Goal: Find specific page/section: Find specific page/section

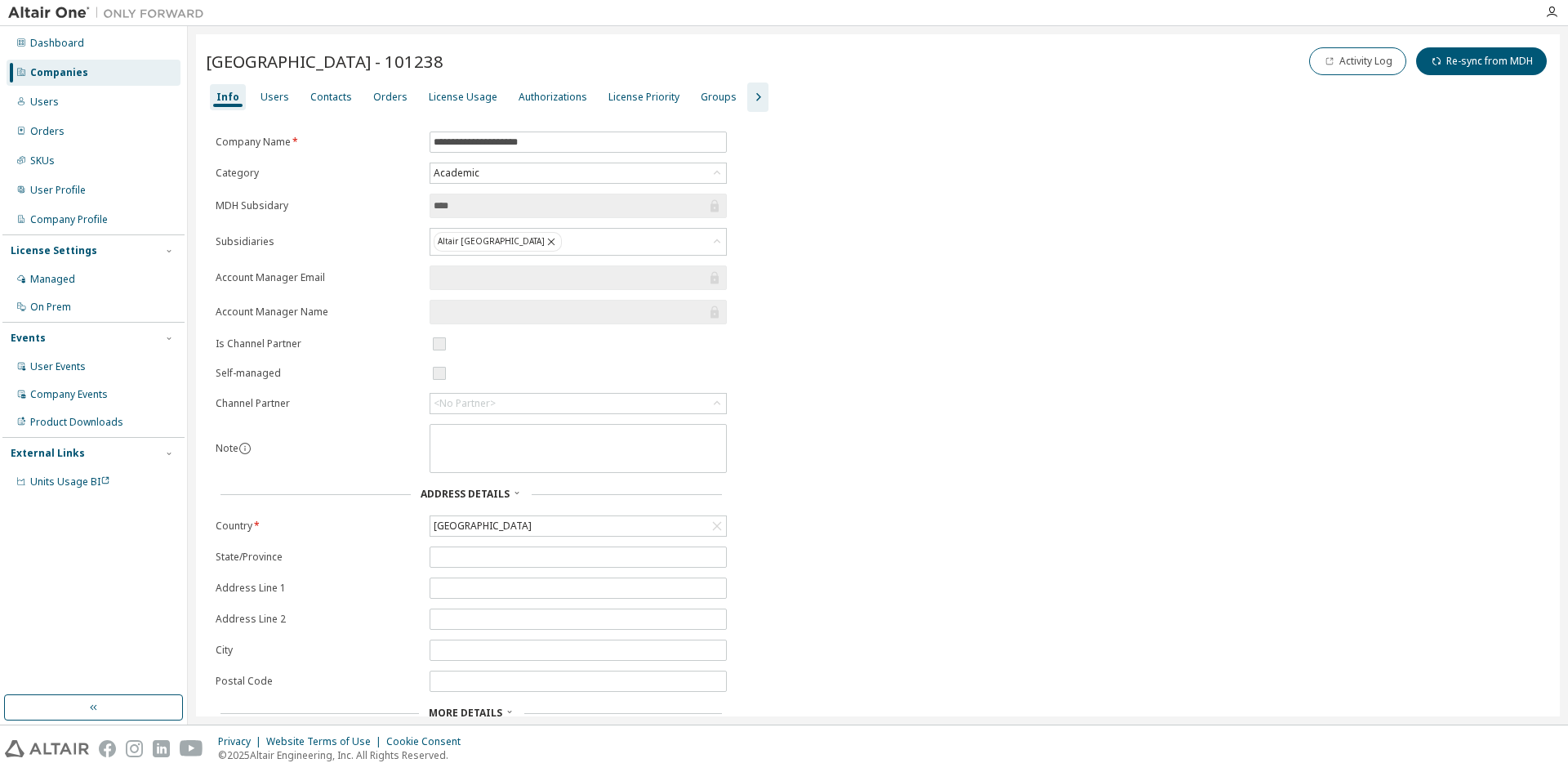
click at [66, 76] on div "Companies" at bounding box center [59, 73] width 58 height 13
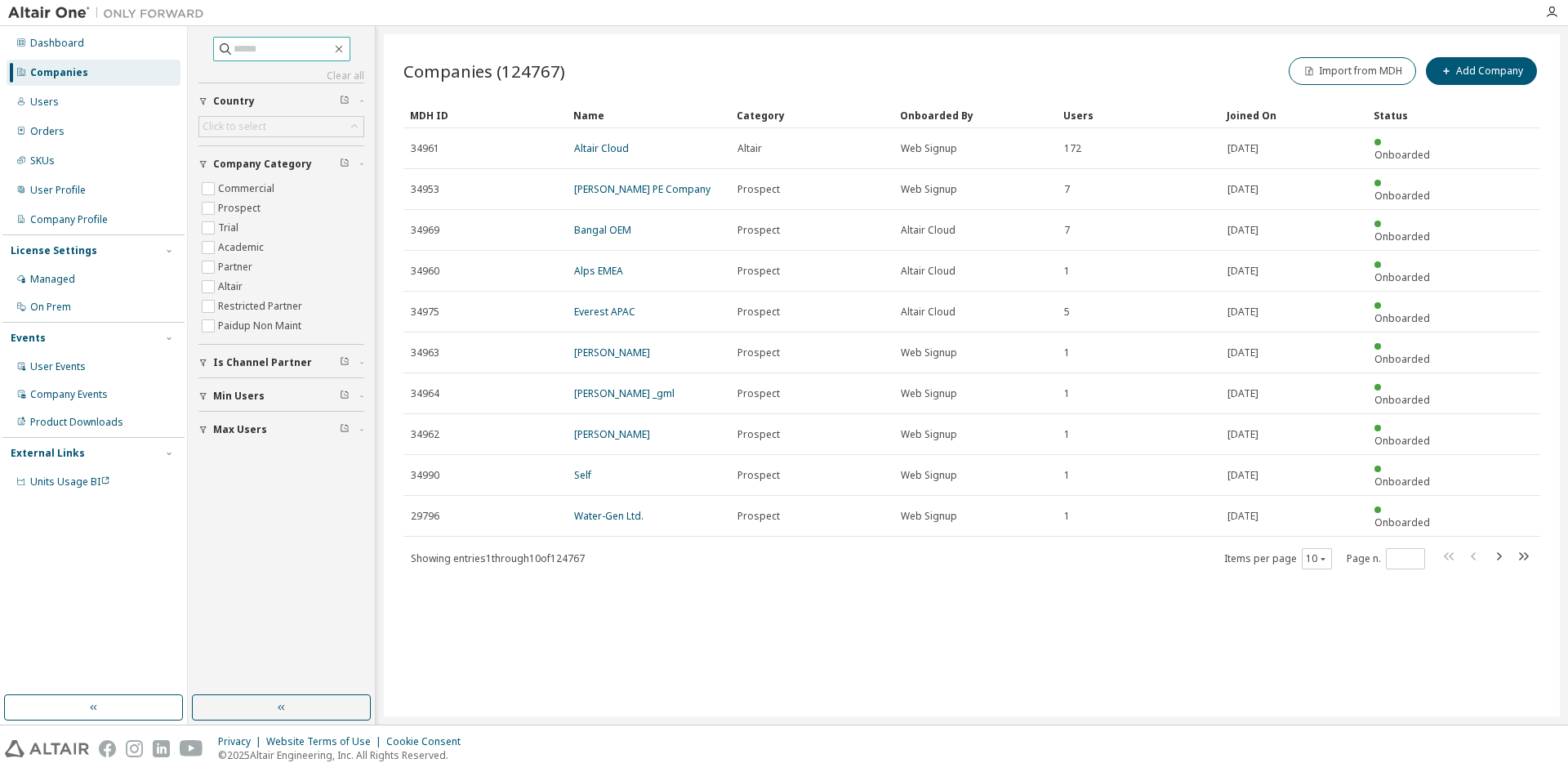
click at [233, 50] on input "text" at bounding box center [282, 49] width 98 height 17
type input "*******"
click at [301, 54] on input "*******" at bounding box center [282, 49] width 98 height 17
click at [217, 51] on icon at bounding box center [226, 49] width 17 height 17
click at [217, 50] on icon at bounding box center [226, 49] width 17 height 17
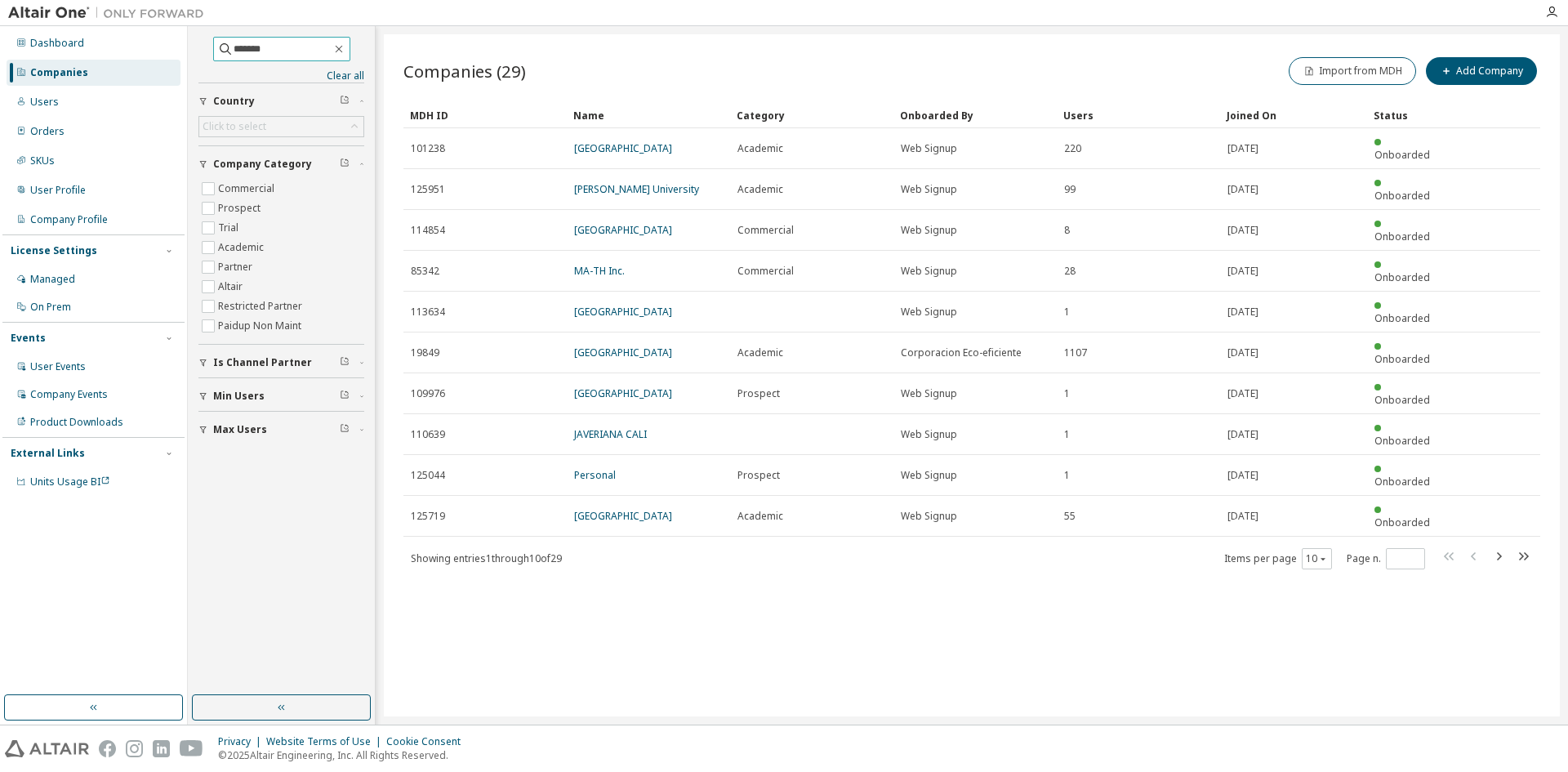
click at [308, 48] on input "*******" at bounding box center [282, 49] width 98 height 17
click at [62, 95] on div "Users" at bounding box center [94, 101] width 174 height 26
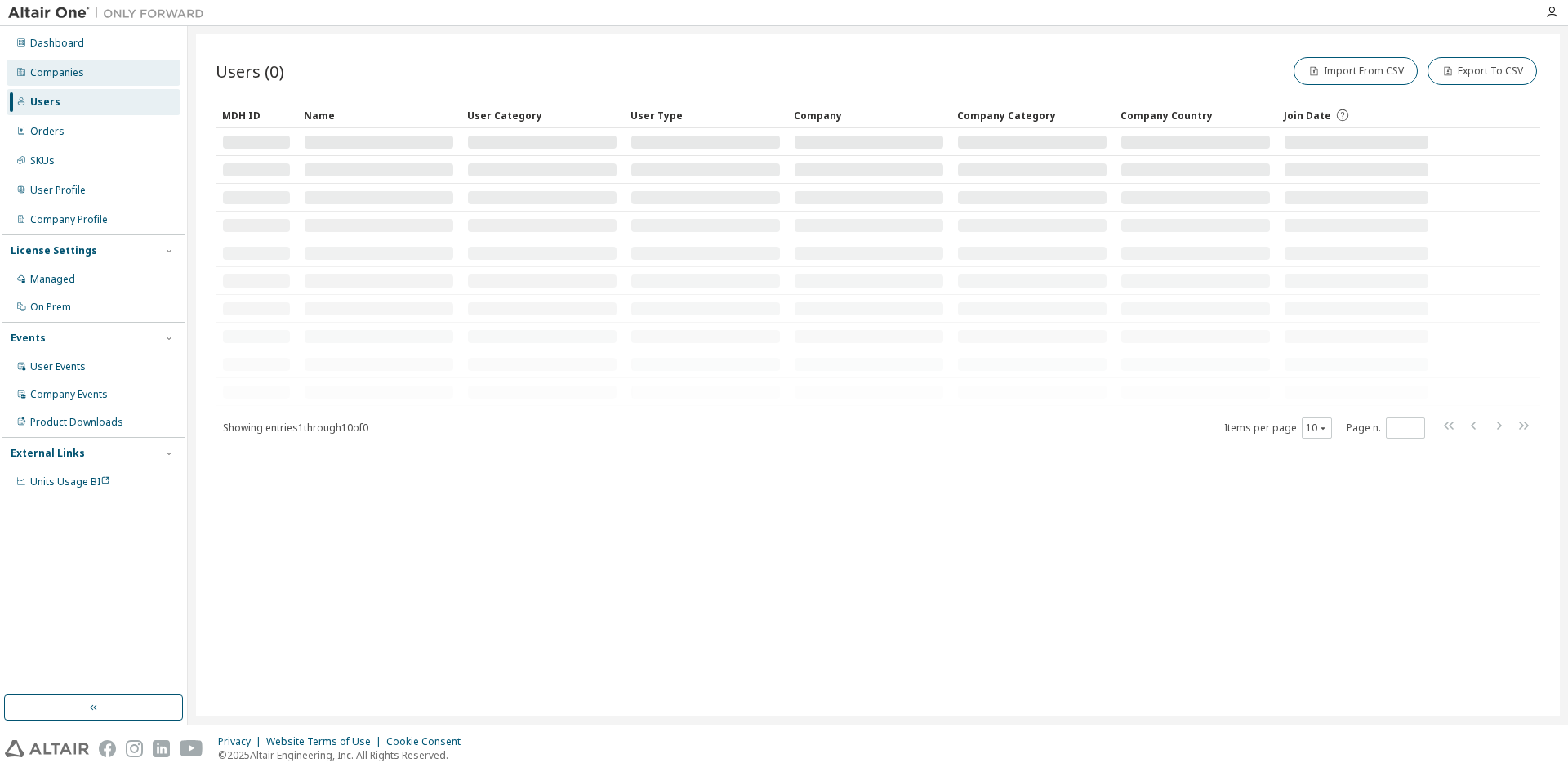
click at [76, 71] on div "Companies" at bounding box center [56, 73] width 54 height 13
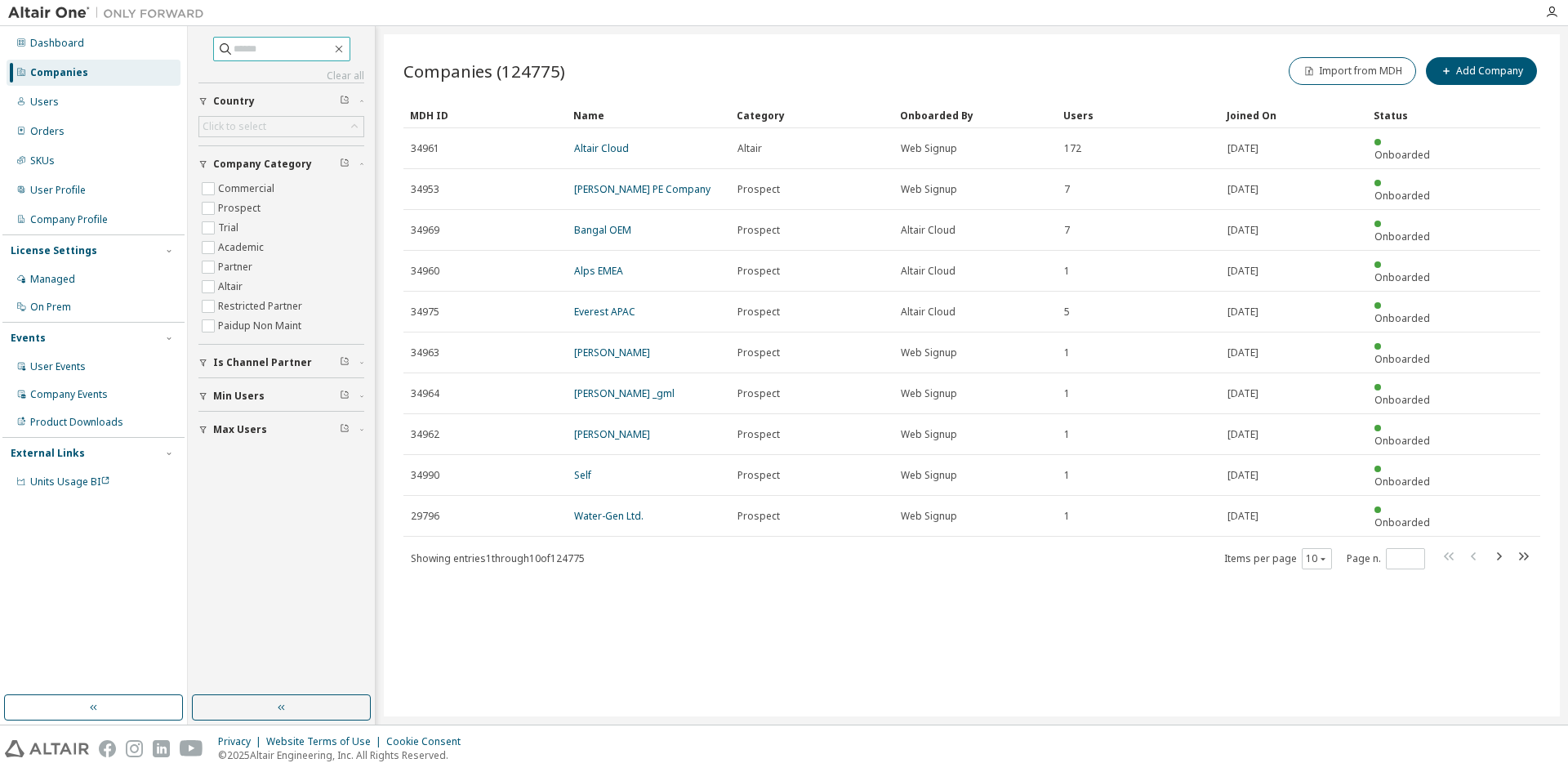
click at [233, 48] on input "text" at bounding box center [282, 49] width 98 height 17
type input "*******"
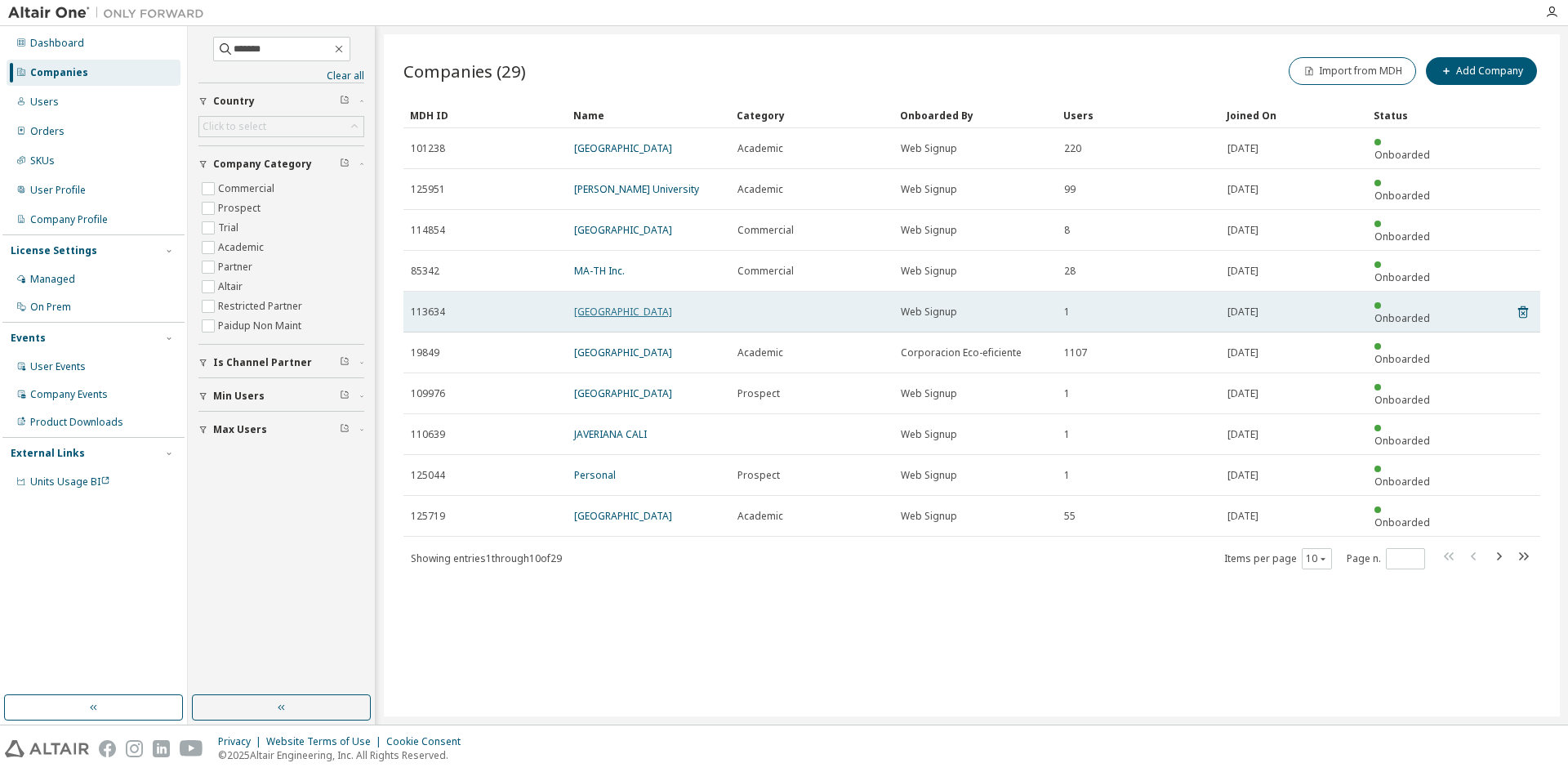
click at [632, 305] on link "Universidad de Cordoba" at bounding box center [623, 311] width 98 height 14
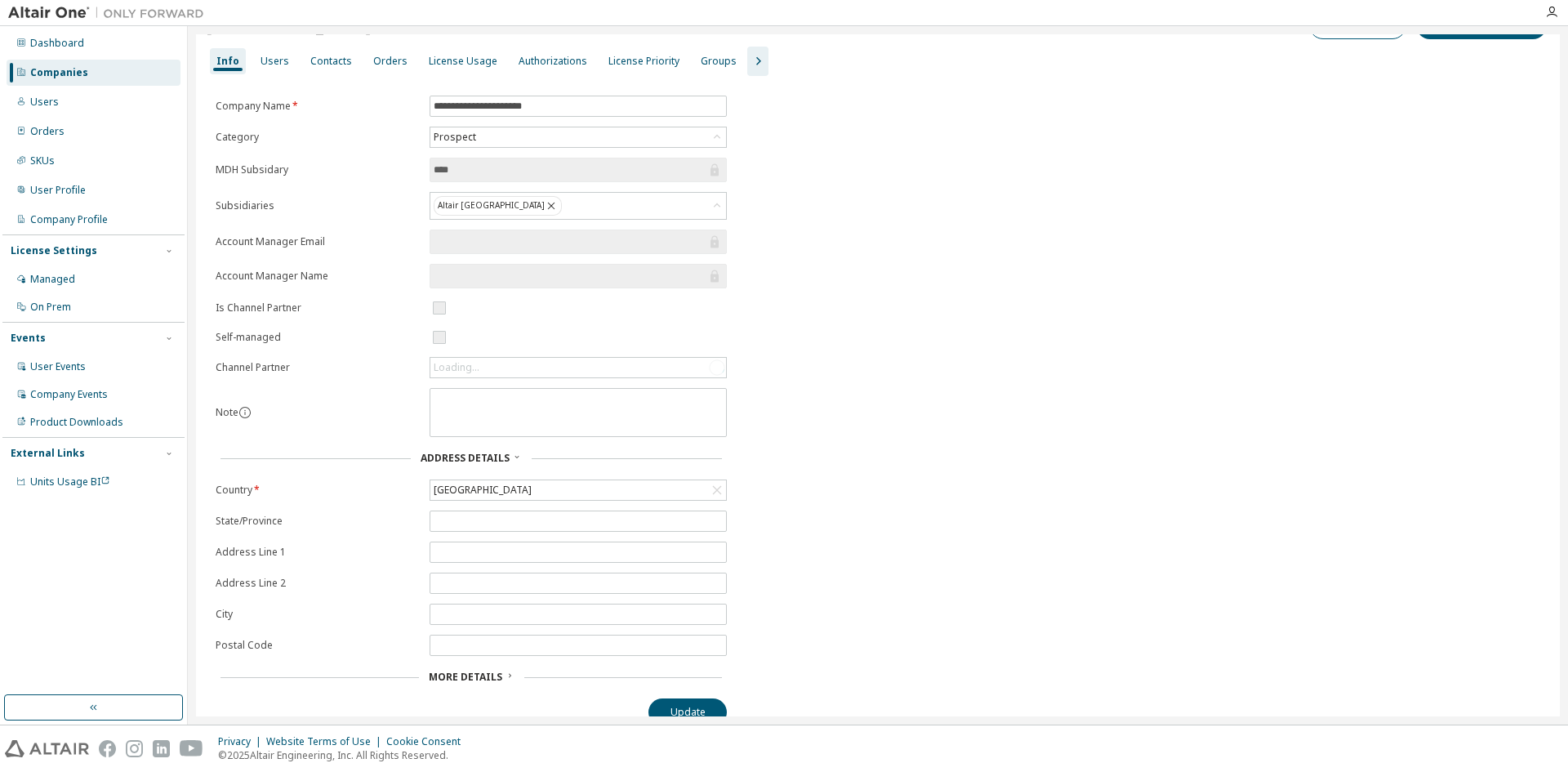
scroll to position [56, 0]
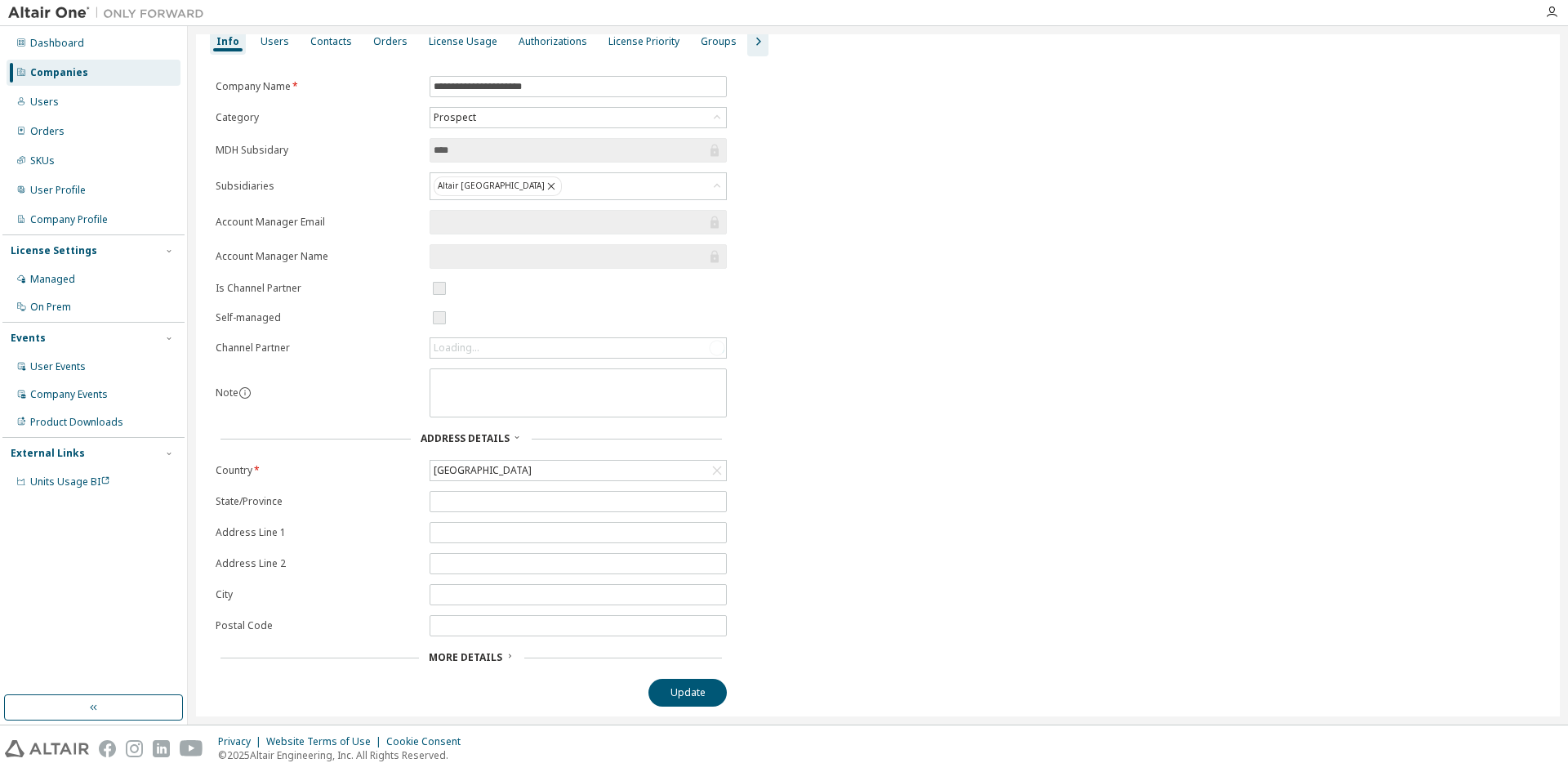
click at [449, 658] on span "More Details" at bounding box center [466, 657] width 74 height 14
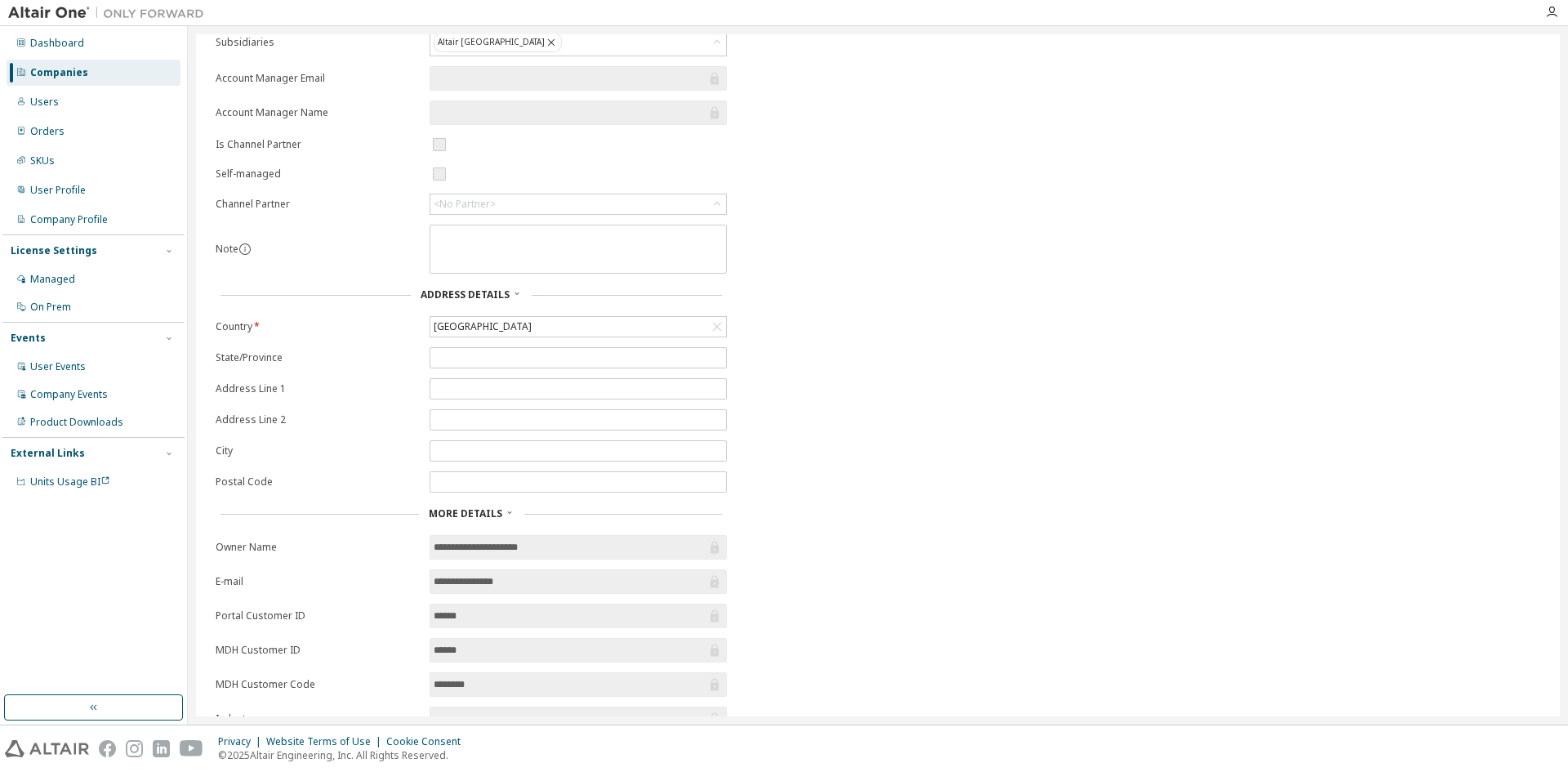
scroll to position [51, 0]
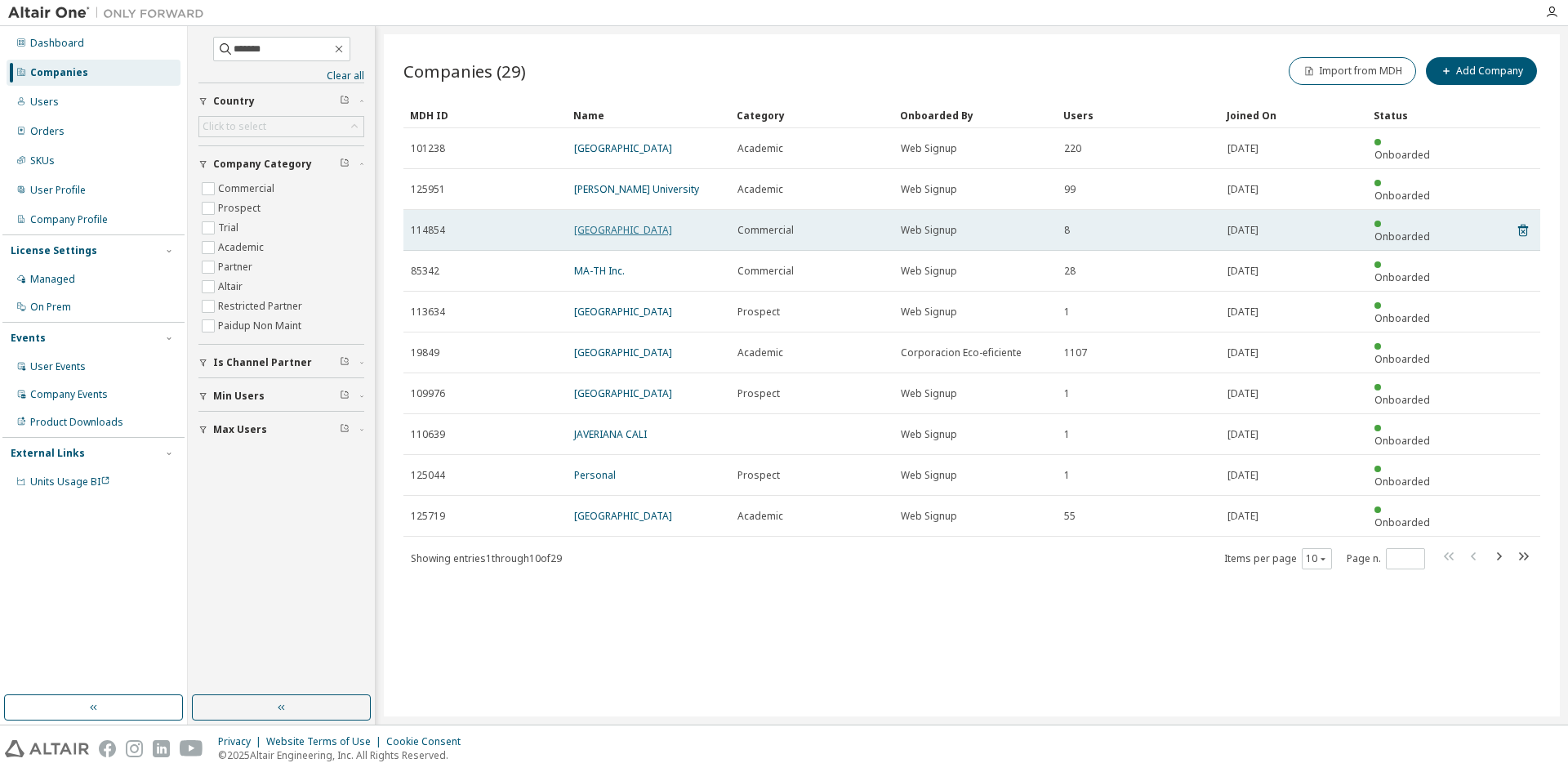
click at [623, 223] on link "Universidad de Cordoba" at bounding box center [623, 230] width 98 height 14
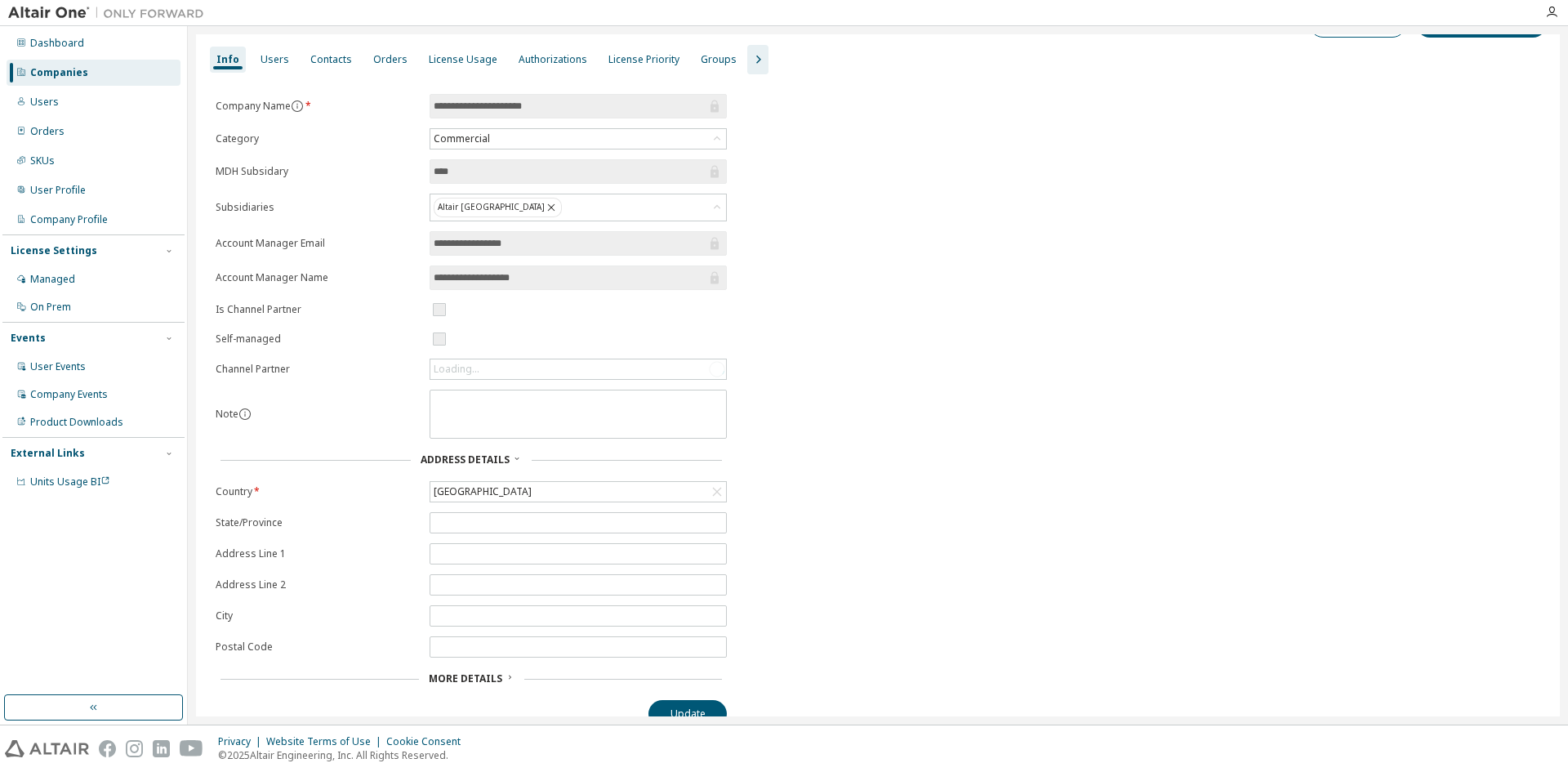
scroll to position [59, 0]
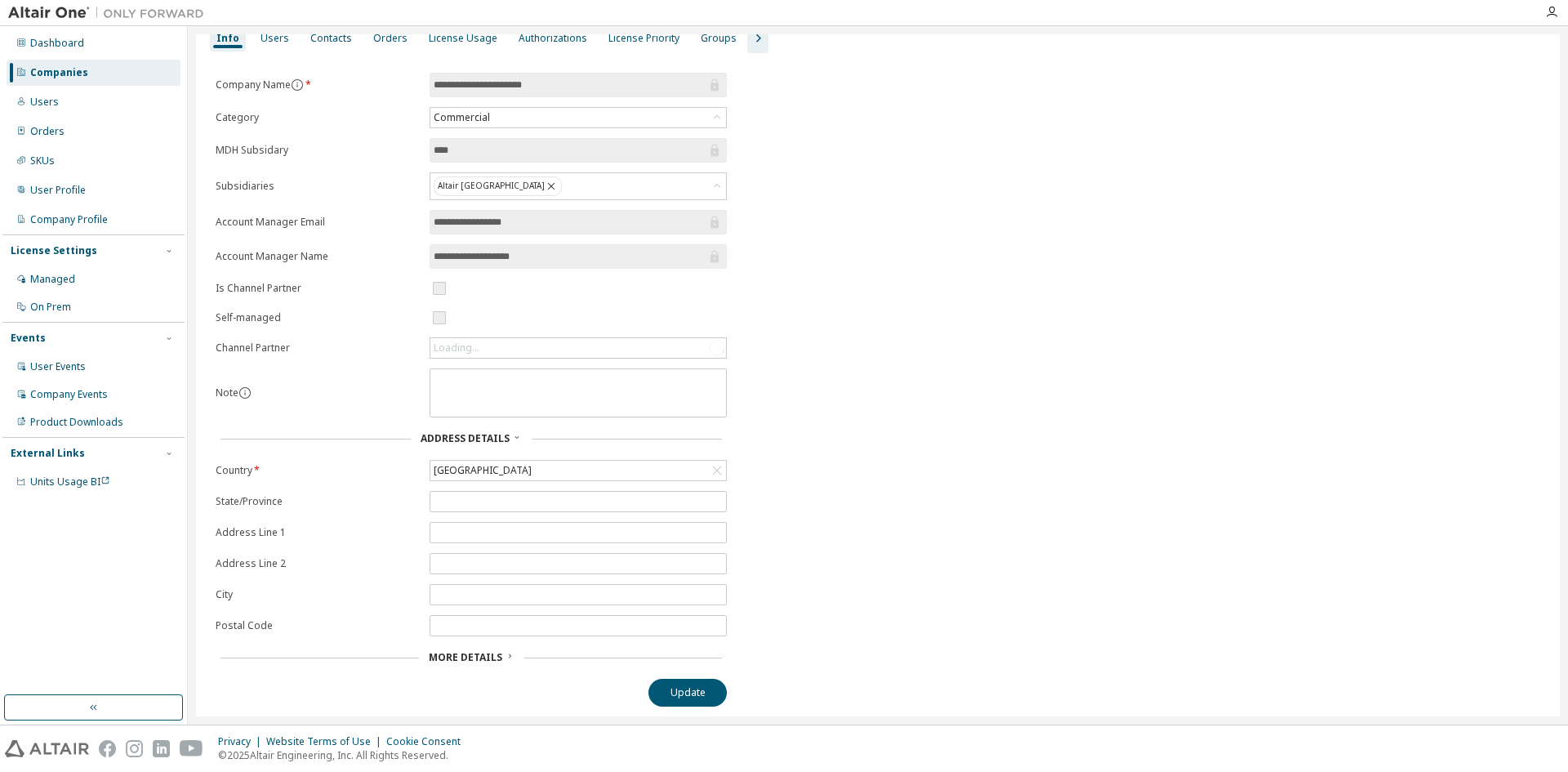
click at [462, 657] on span "More Details" at bounding box center [466, 657] width 74 height 14
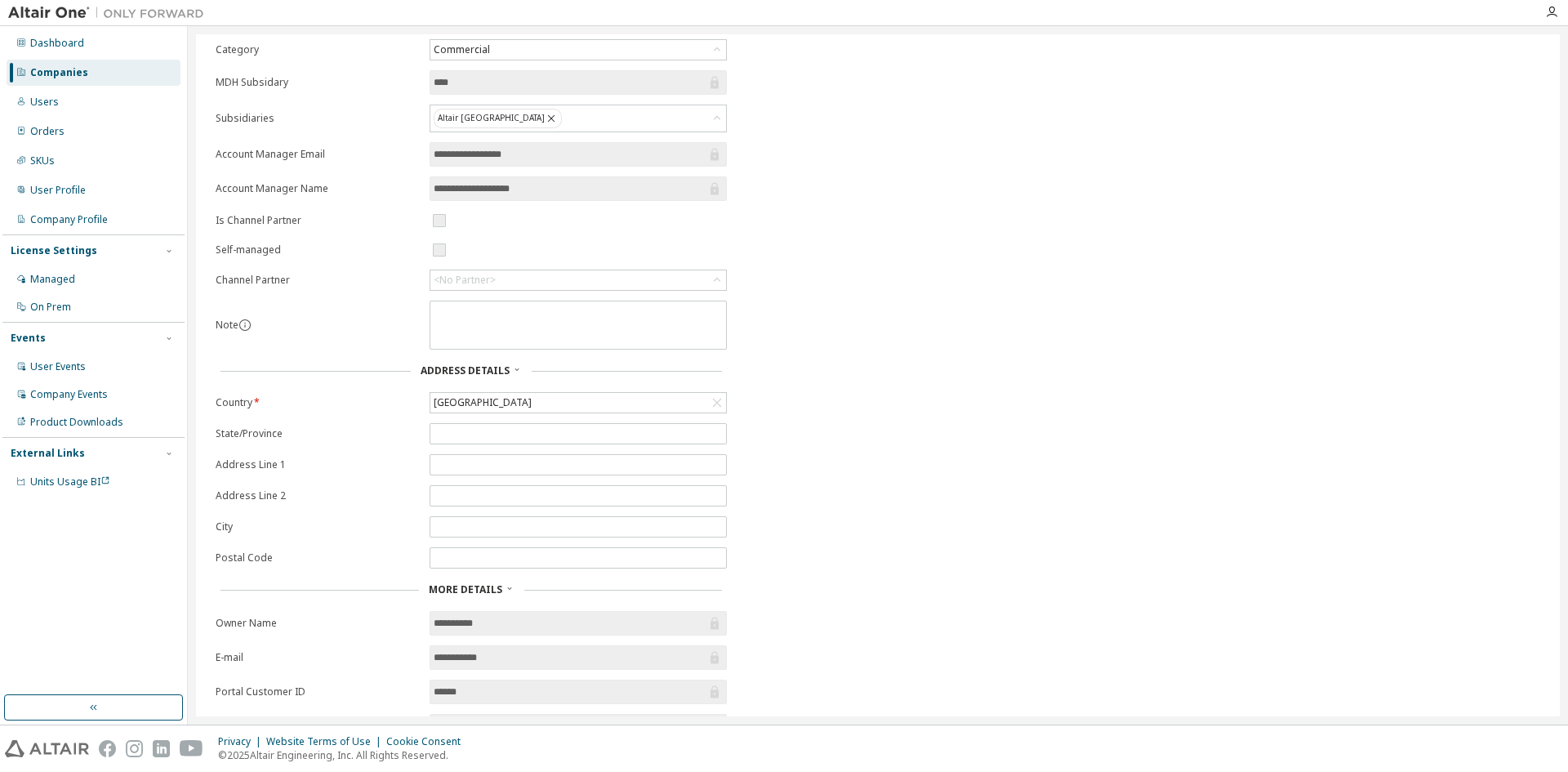
scroll to position [0, 0]
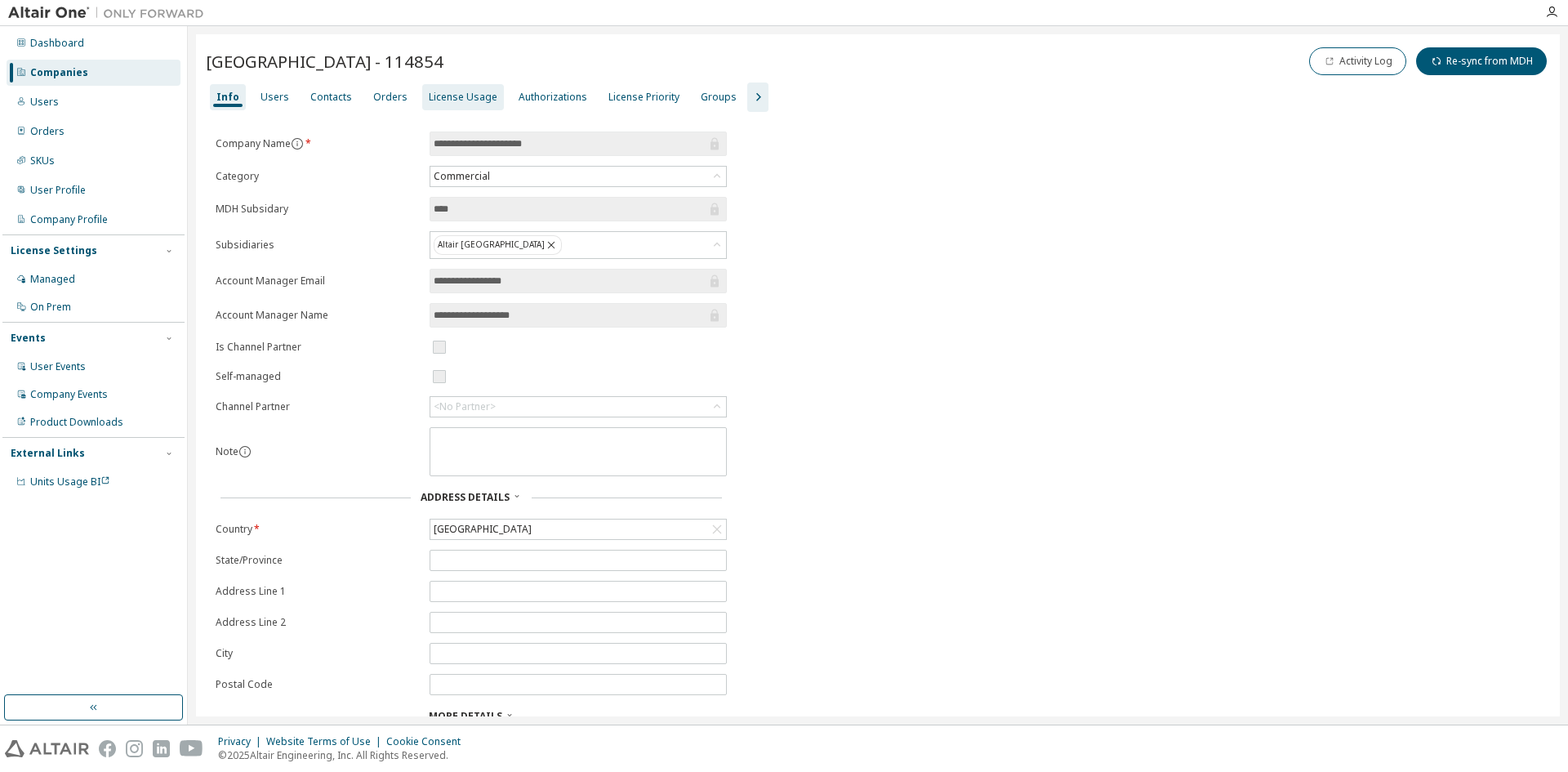
click at [455, 99] on div "License Usage" at bounding box center [463, 97] width 69 height 13
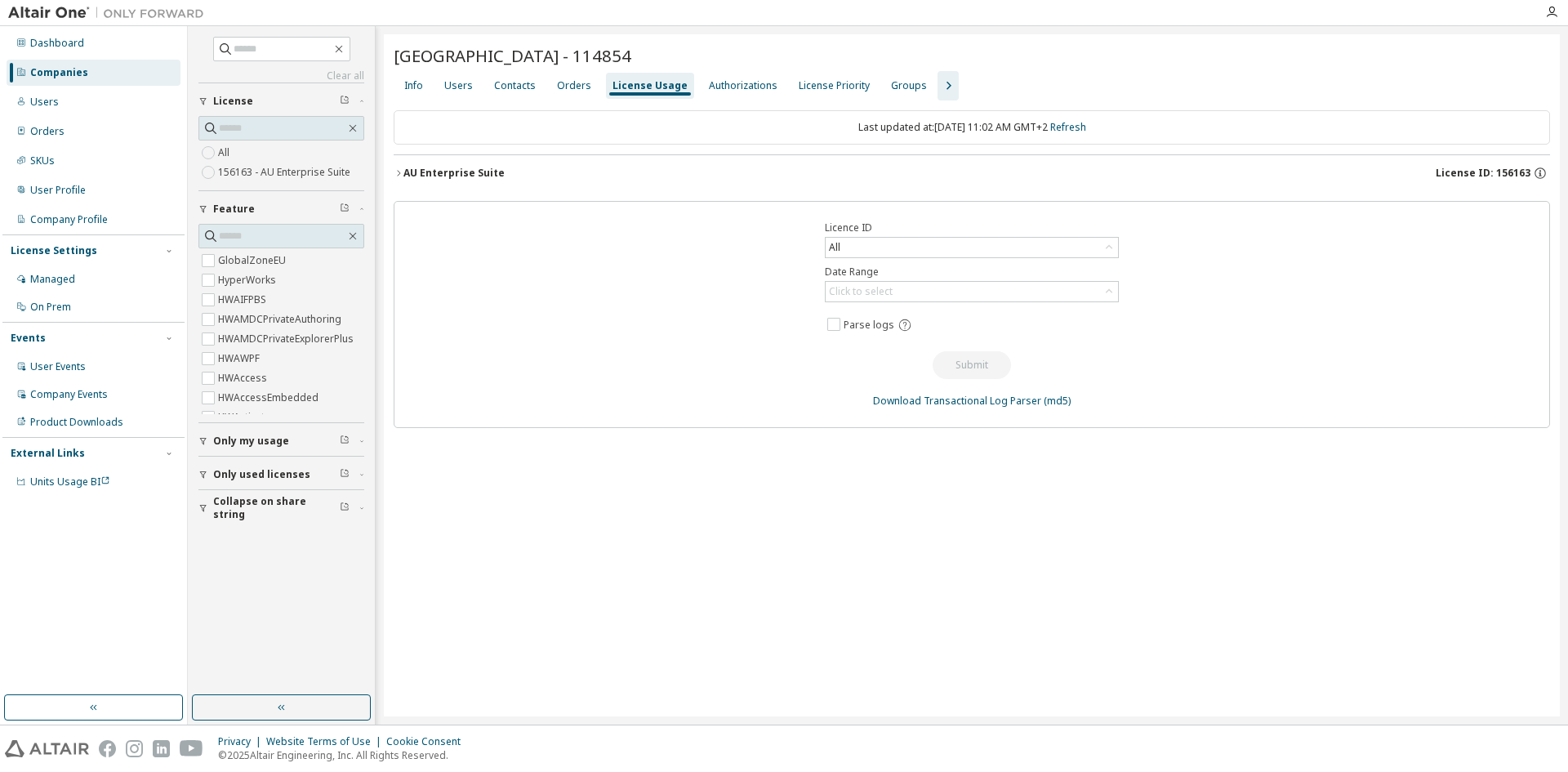
click at [394, 173] on icon "button" at bounding box center [398, 173] width 10 height 10
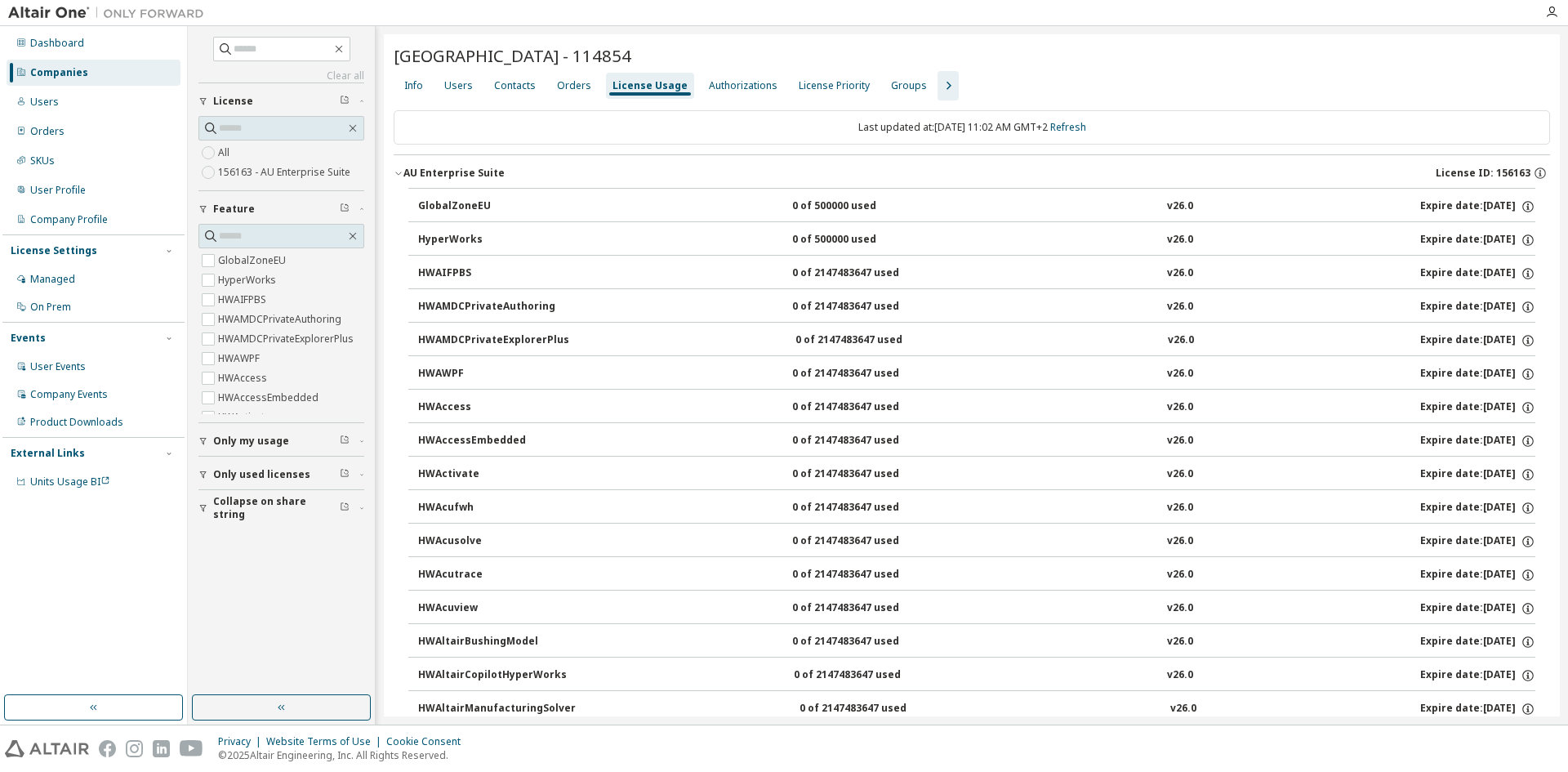
click at [395, 169] on icon "button" at bounding box center [398, 173] width 10 height 10
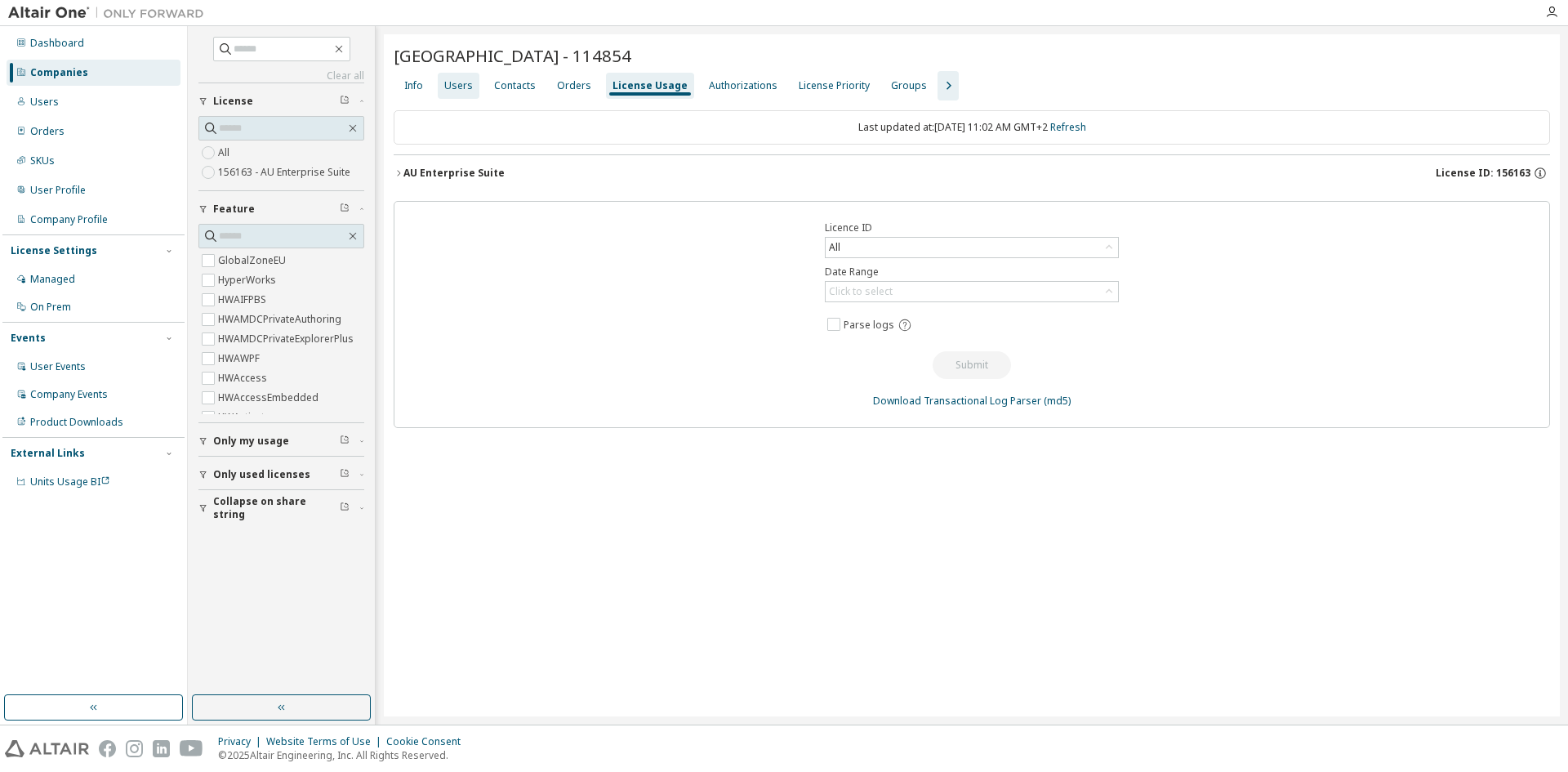
click at [458, 83] on div "Users" at bounding box center [458, 86] width 28 height 13
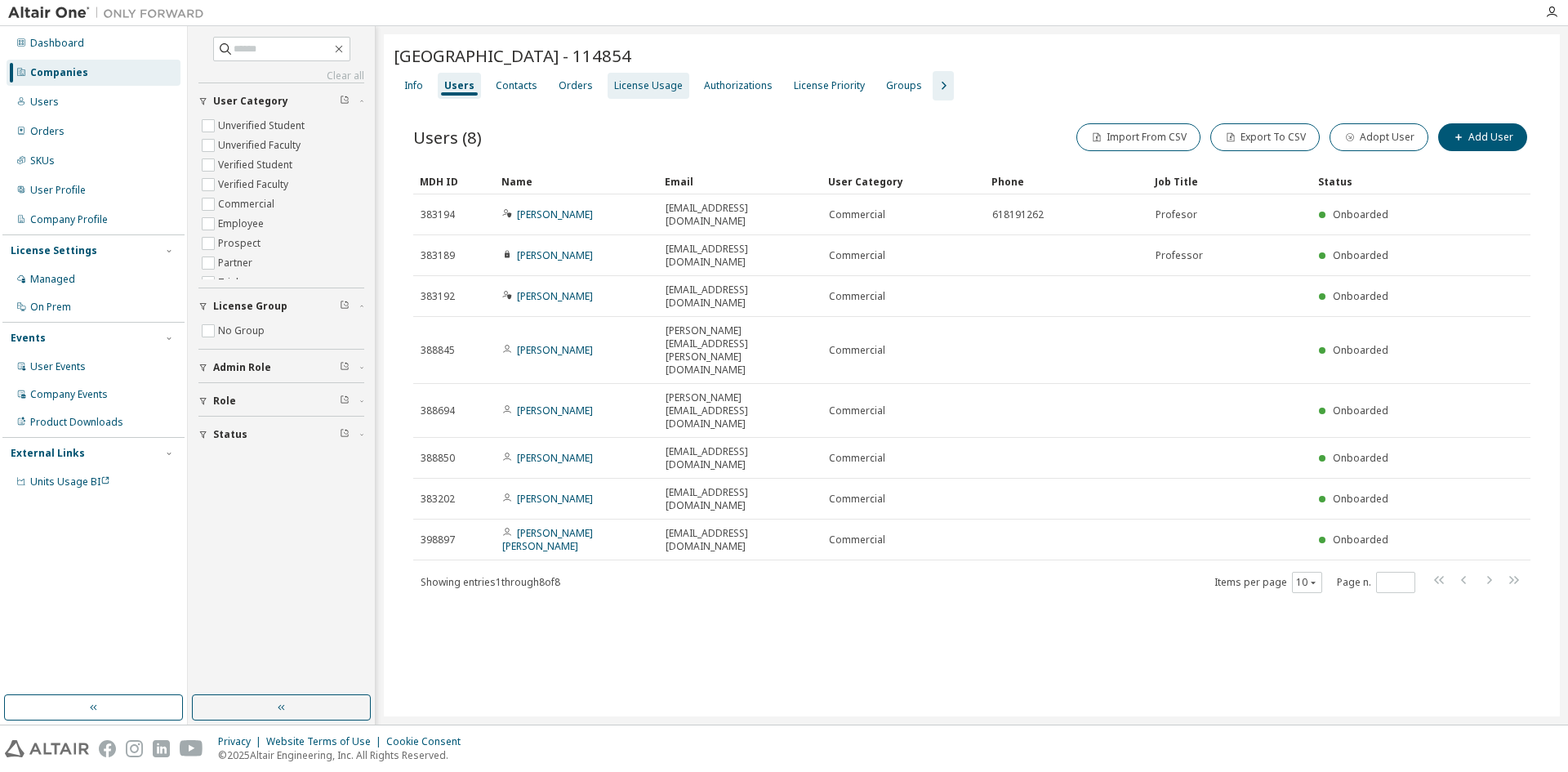
click at [628, 81] on div "License Usage" at bounding box center [648, 86] width 69 height 13
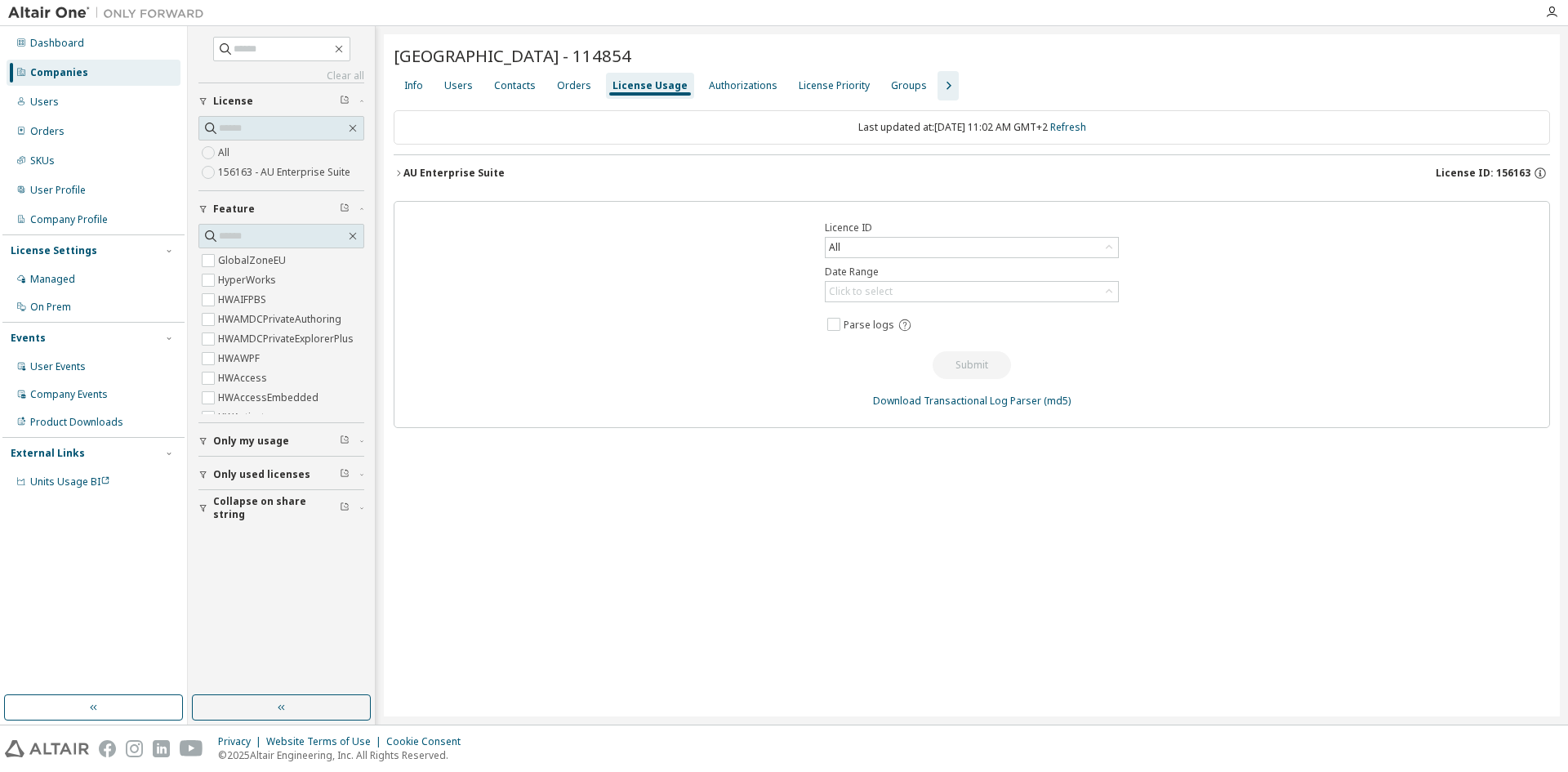
click at [402, 173] on icon "button" at bounding box center [398, 173] width 10 height 10
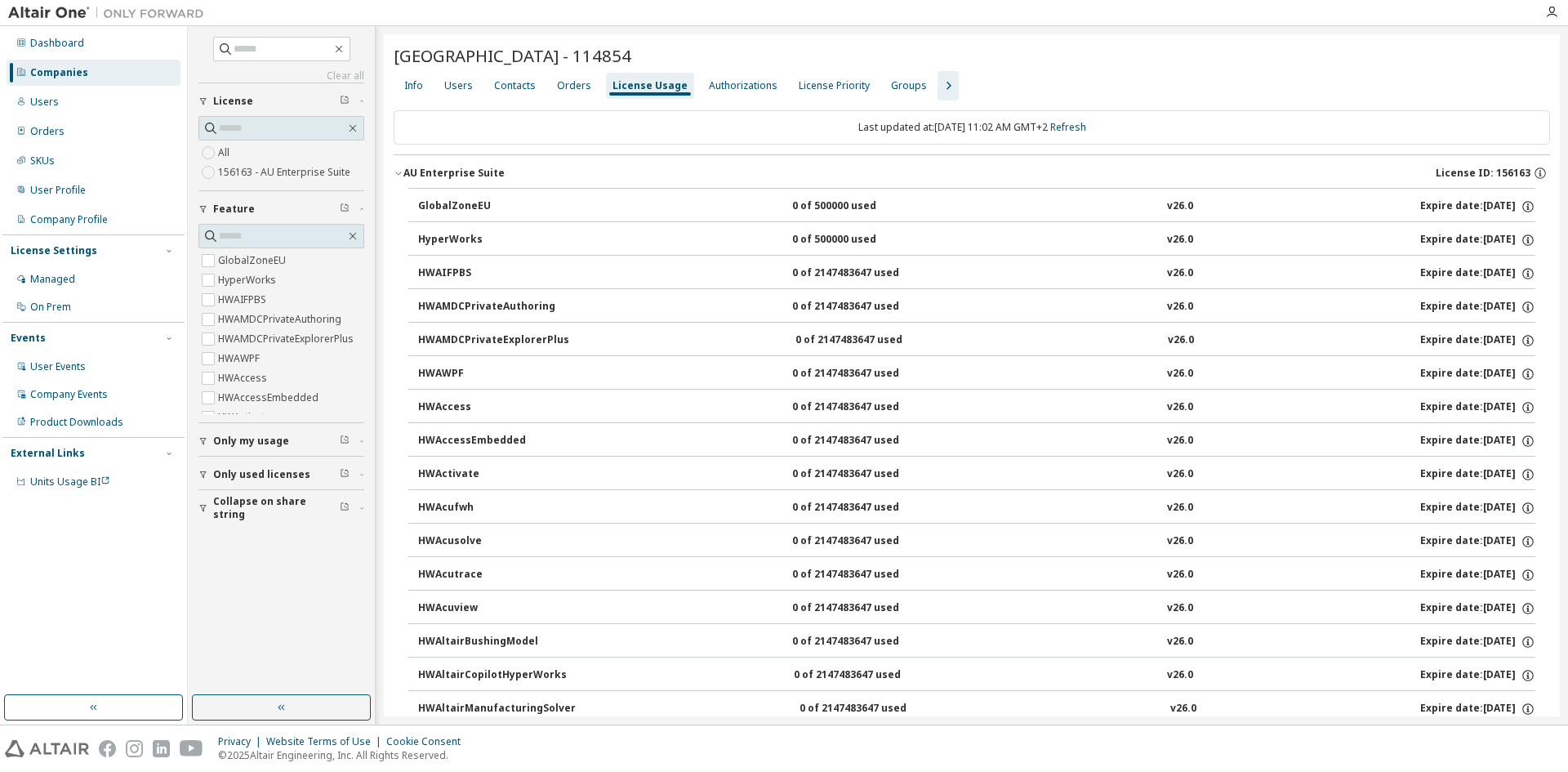
click at [907, 87] on div "Groups" at bounding box center [909, 86] width 36 height 13
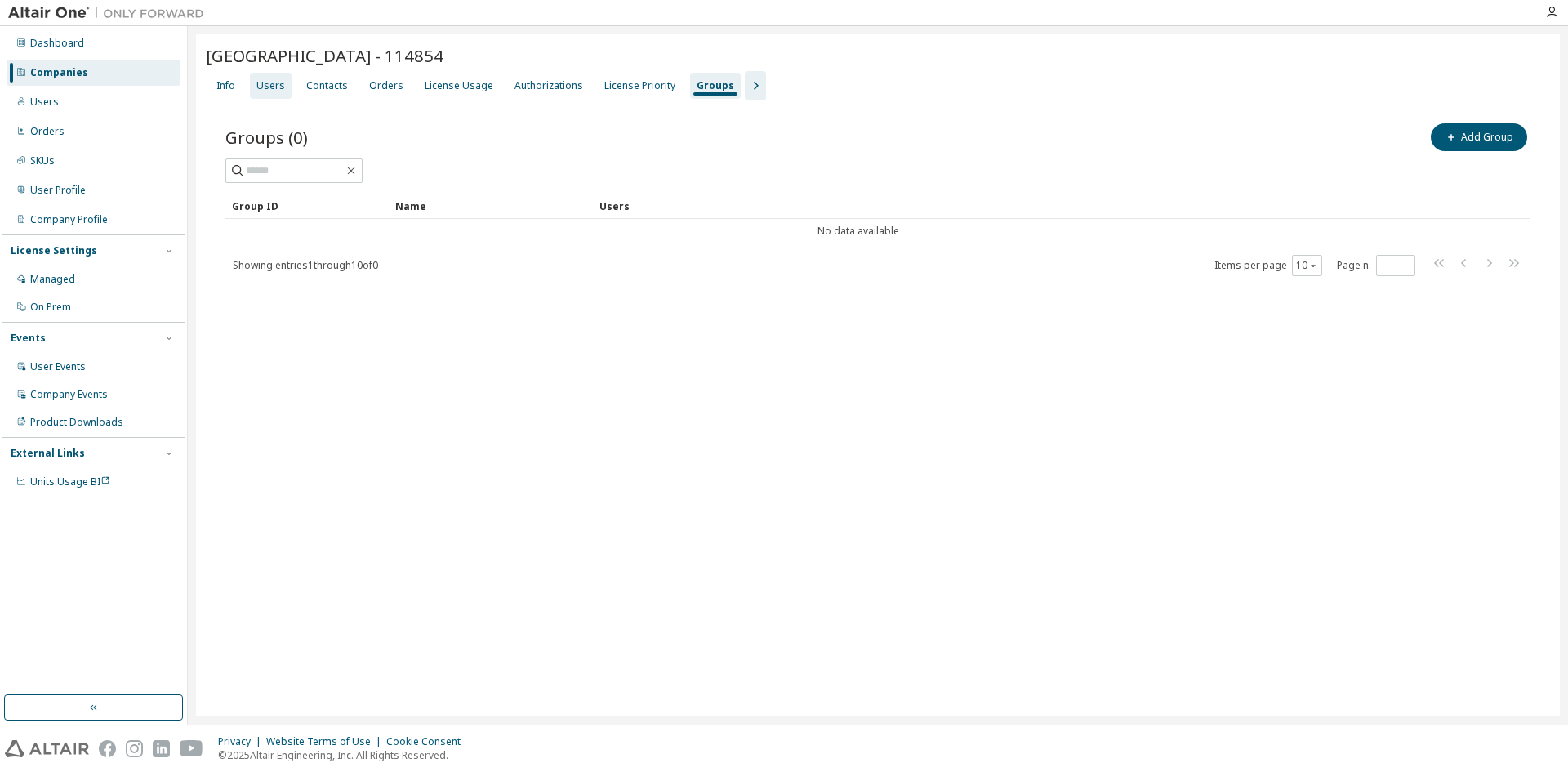
click at [270, 82] on div "Users" at bounding box center [271, 86] width 28 height 13
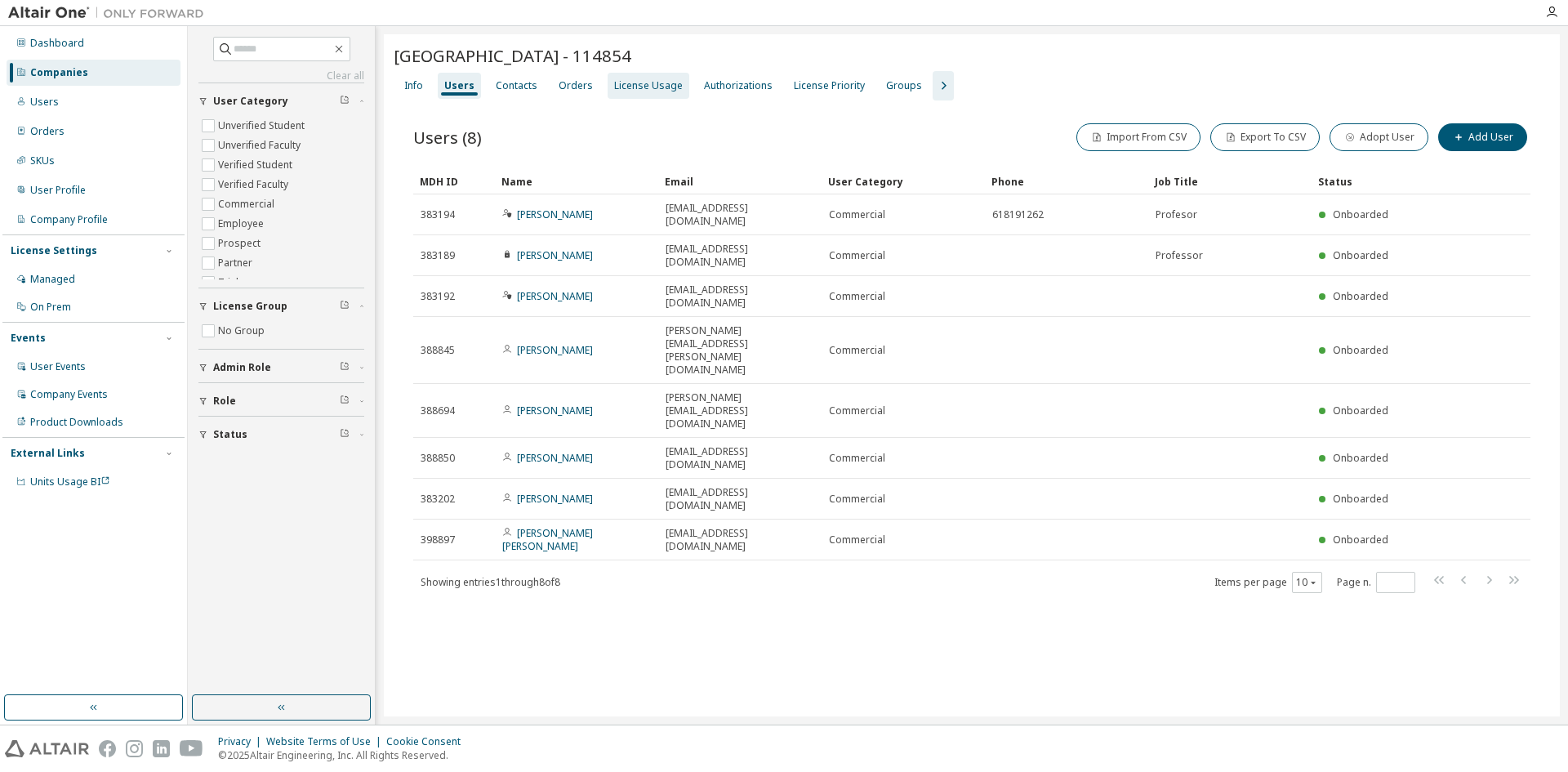
click at [637, 89] on div "License Usage" at bounding box center [648, 86] width 69 height 13
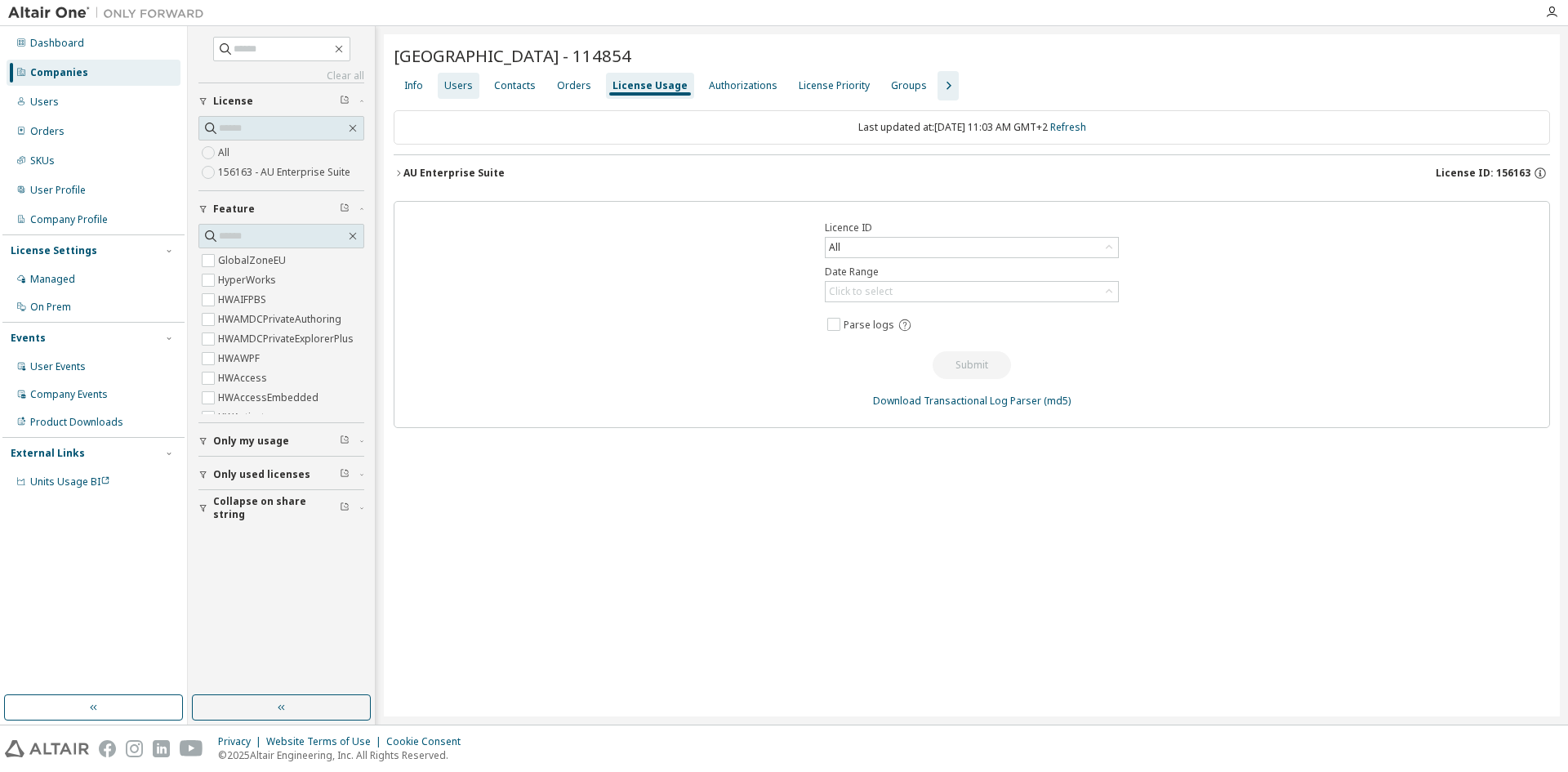
click at [457, 91] on div "Users" at bounding box center [458, 86] width 28 height 13
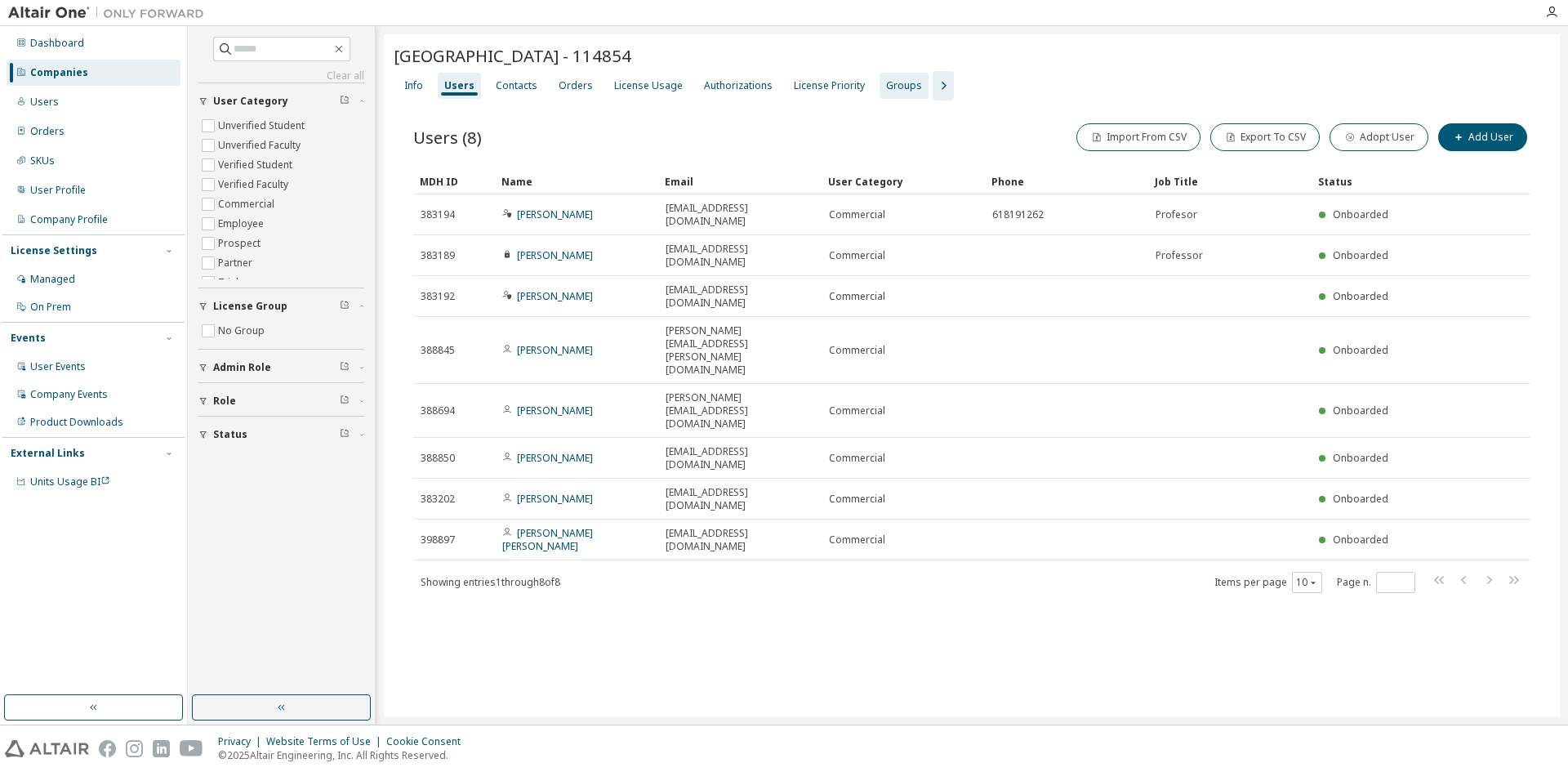
click at [898, 88] on div "Groups" at bounding box center [904, 86] width 36 height 13
click at [233, 51] on input "text" at bounding box center [282, 49] width 98 height 17
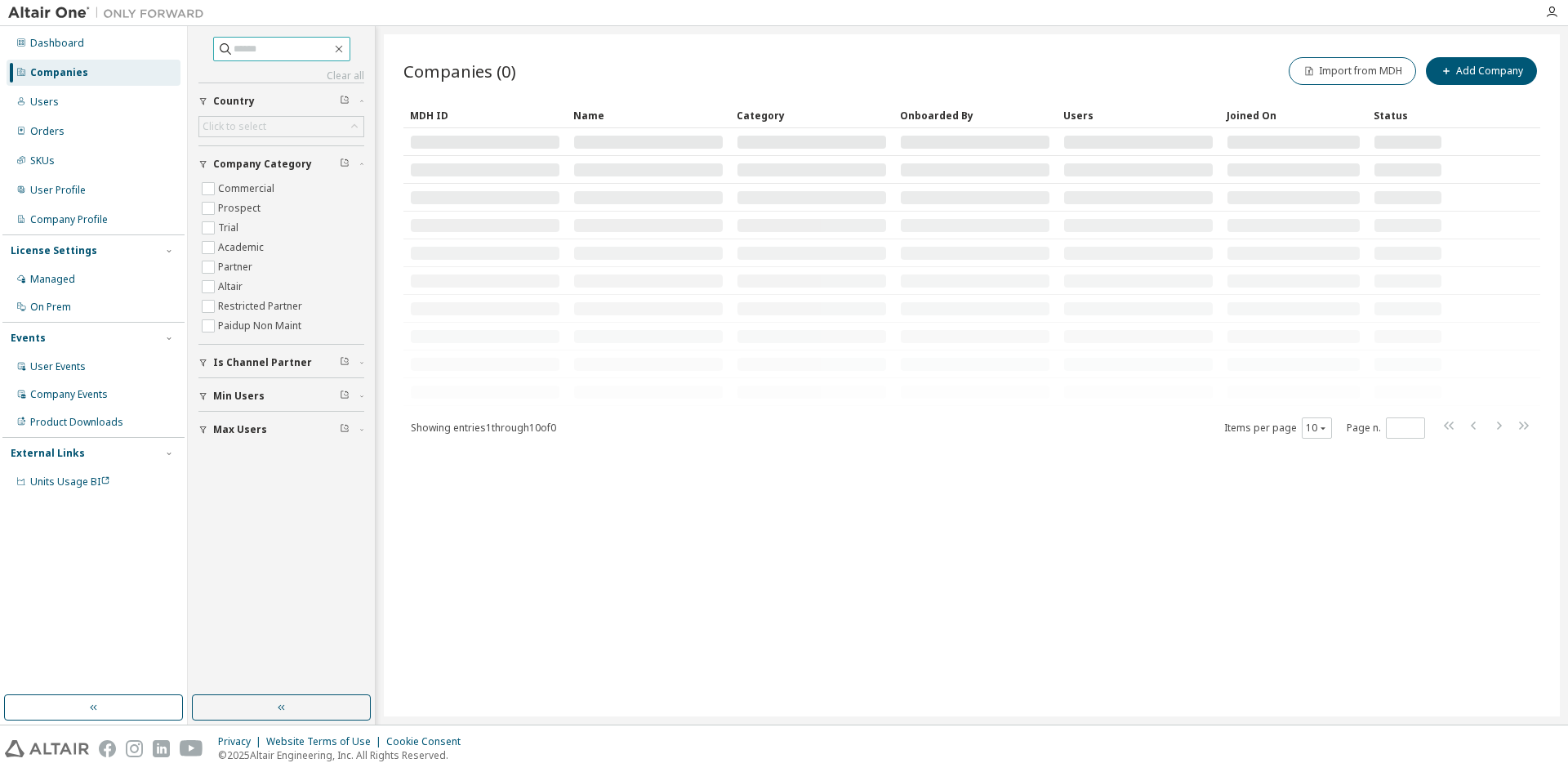
click at [256, 48] on input "text" at bounding box center [282, 49] width 98 height 17
click at [237, 46] on input "text" at bounding box center [282, 49] width 98 height 17
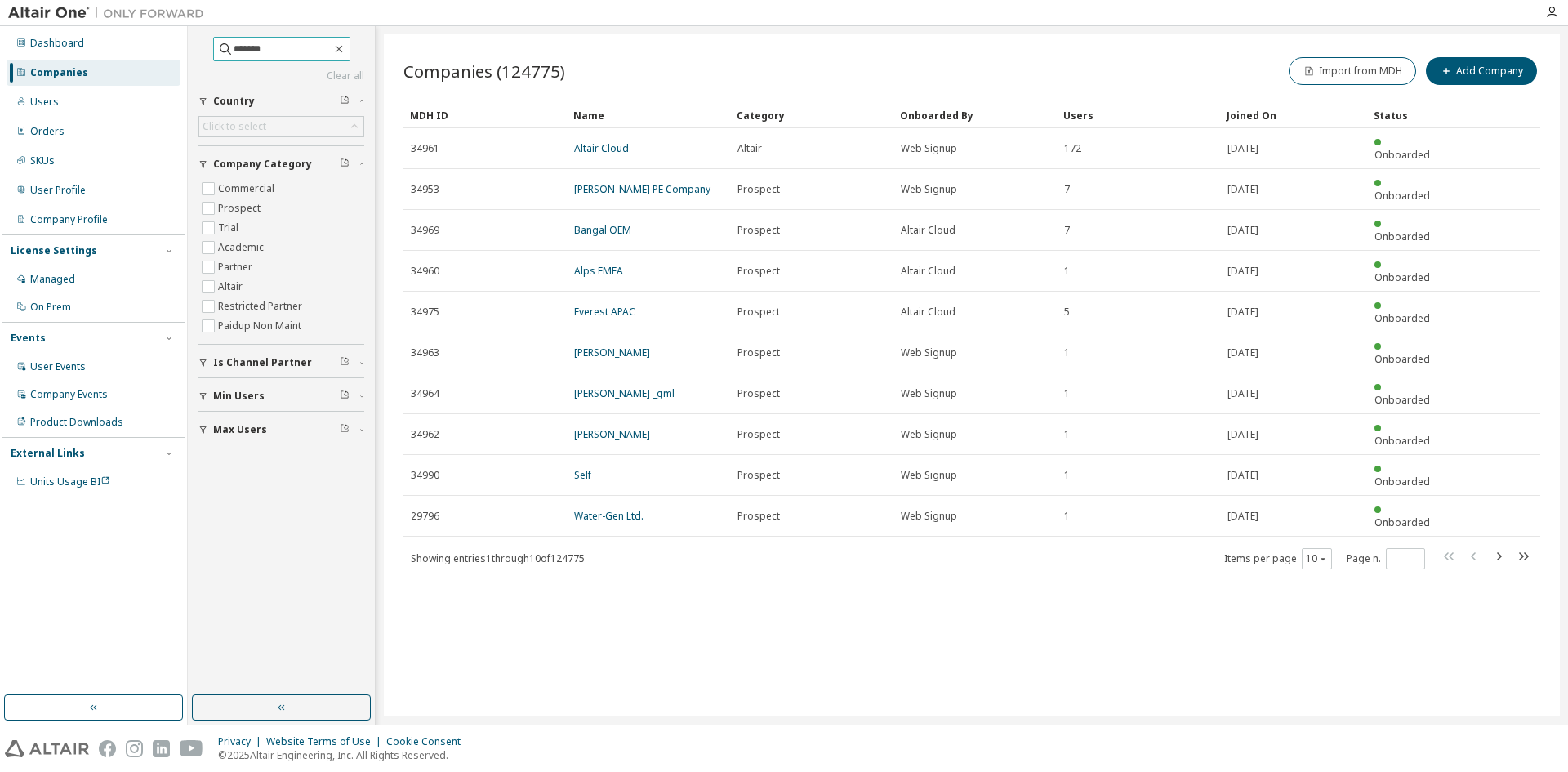
type input "*******"
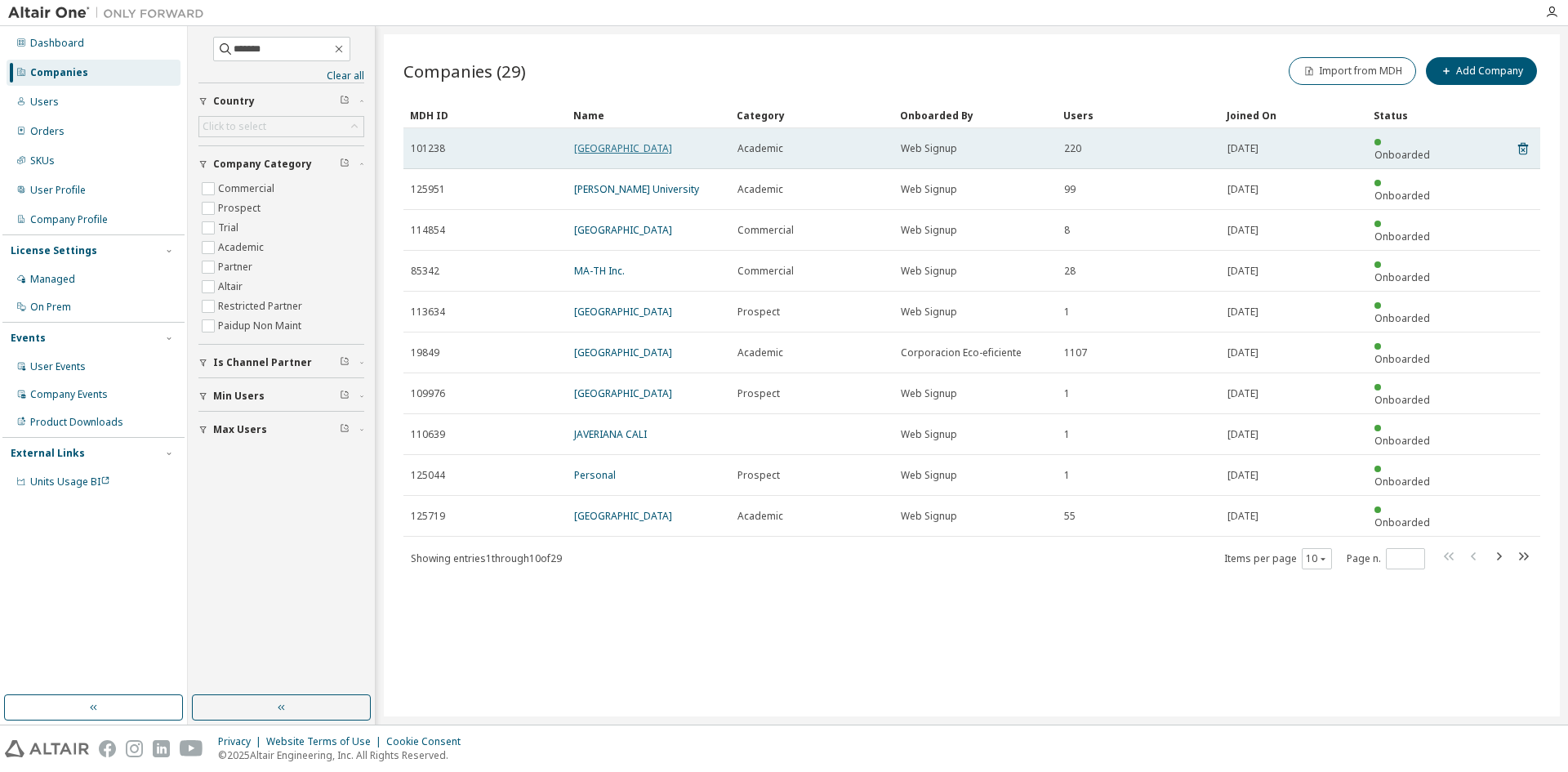
click at [619, 146] on link "University of Cordoba" at bounding box center [623, 148] width 98 height 14
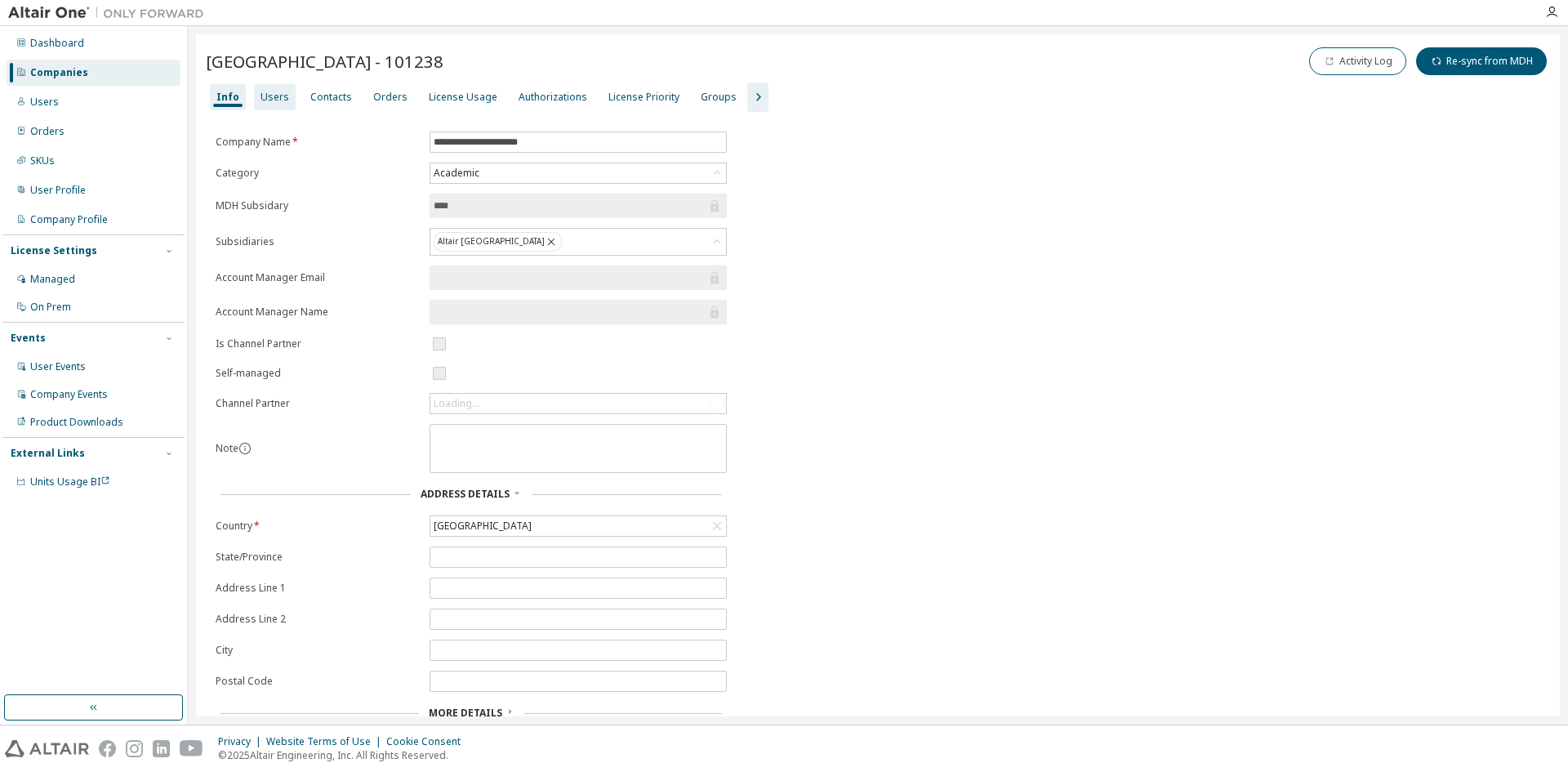
click at [269, 99] on div "Users" at bounding box center [275, 97] width 28 height 13
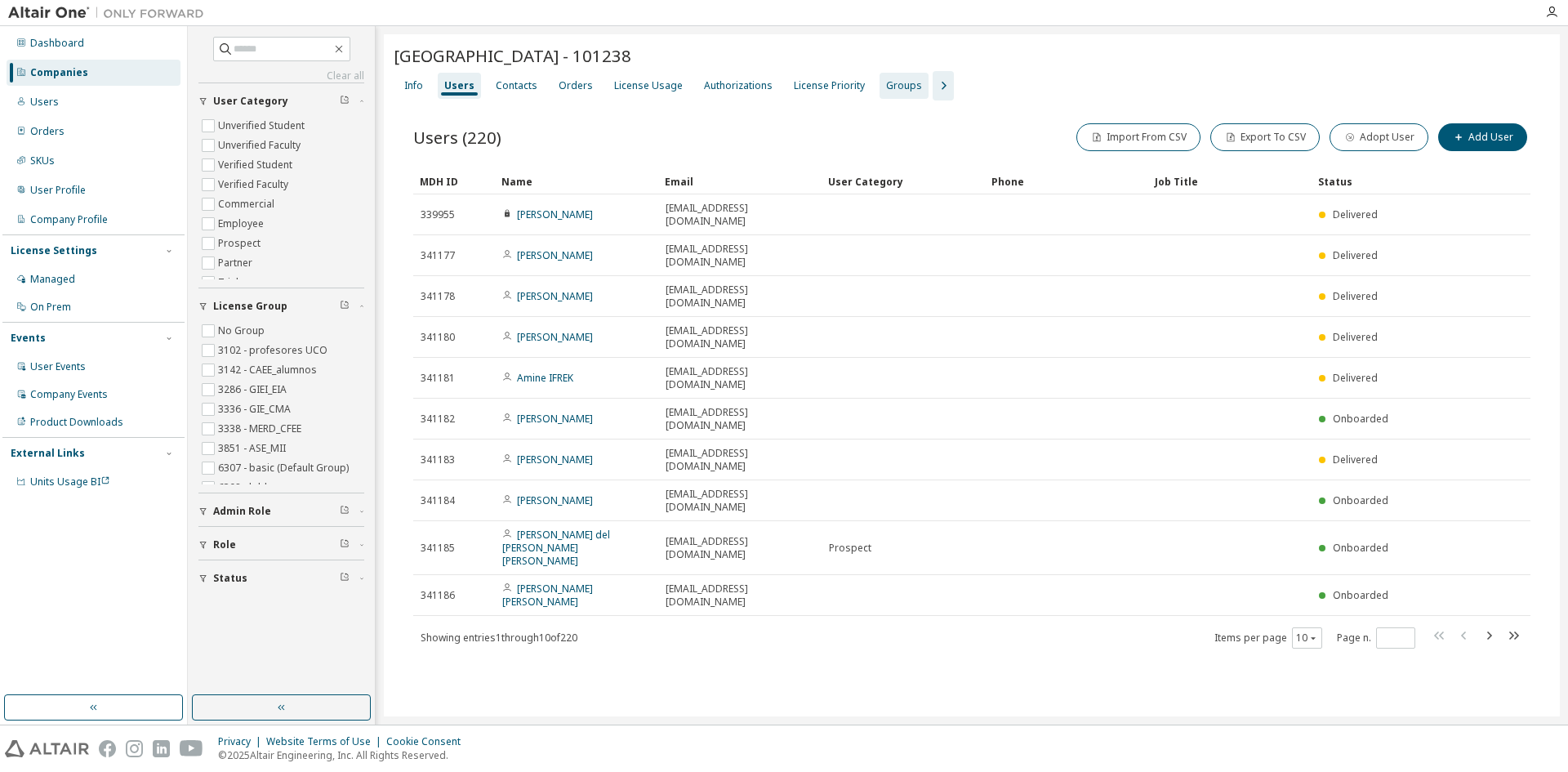
click at [891, 82] on div "Groups" at bounding box center [904, 86] width 36 height 13
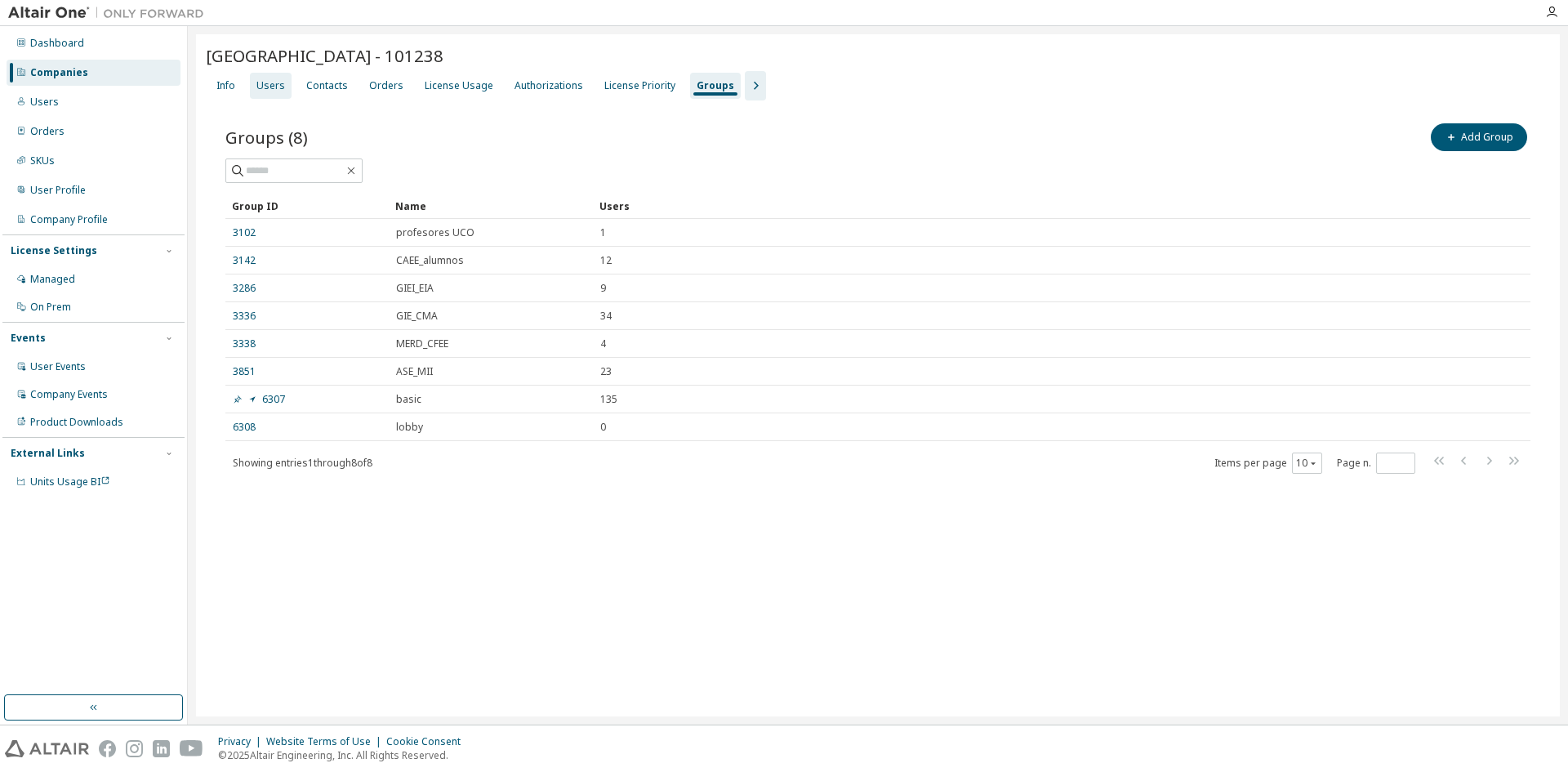
click at [267, 87] on div "Users" at bounding box center [271, 86] width 28 height 13
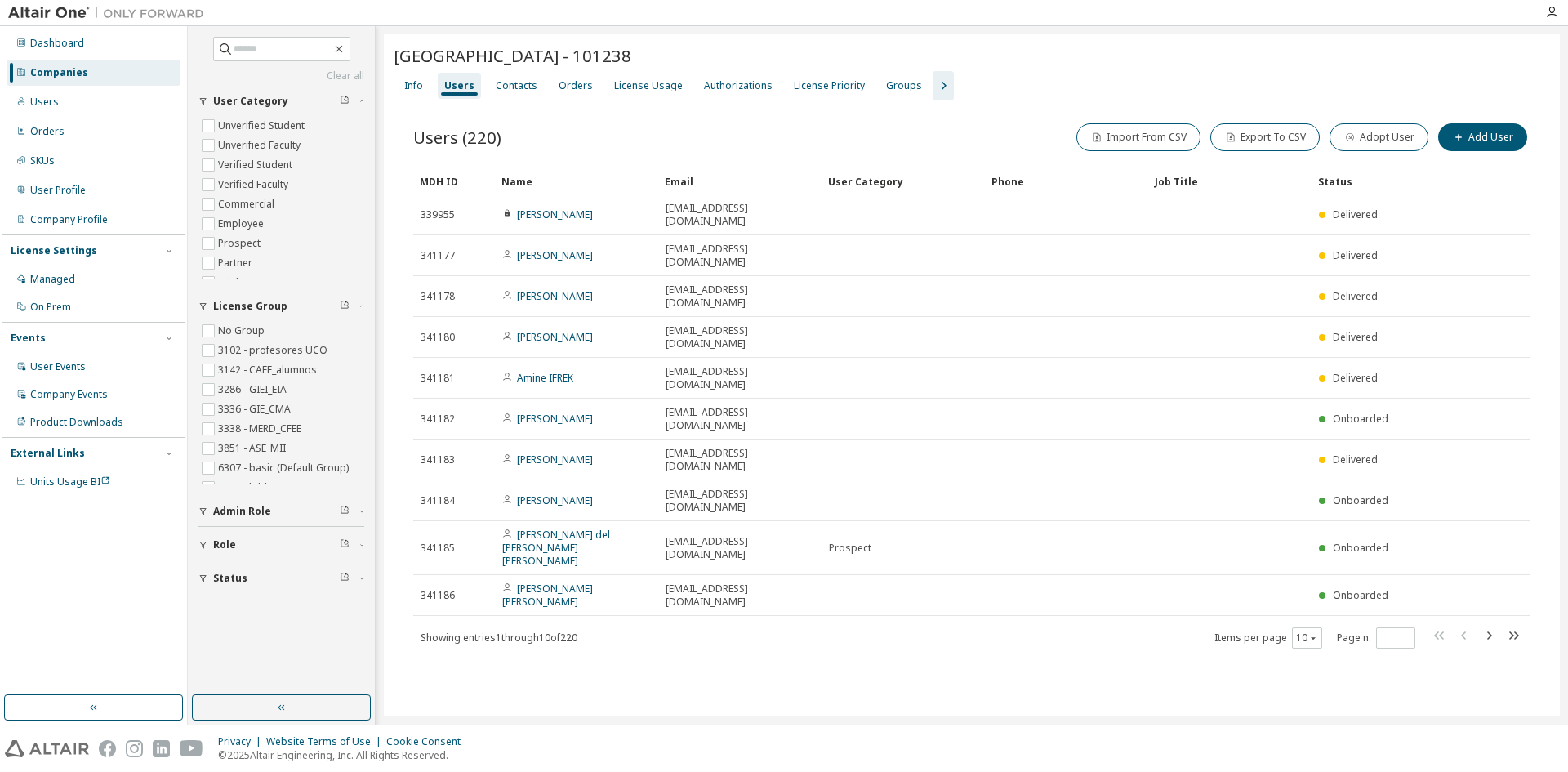
click at [628, 630] on div "University of Cordoba - 101238 Clear Load Save Save As Field Operator Value Sel…" at bounding box center [972, 375] width 1176 height 682
click at [942, 86] on icon "button" at bounding box center [945, 86] width 5 height 8
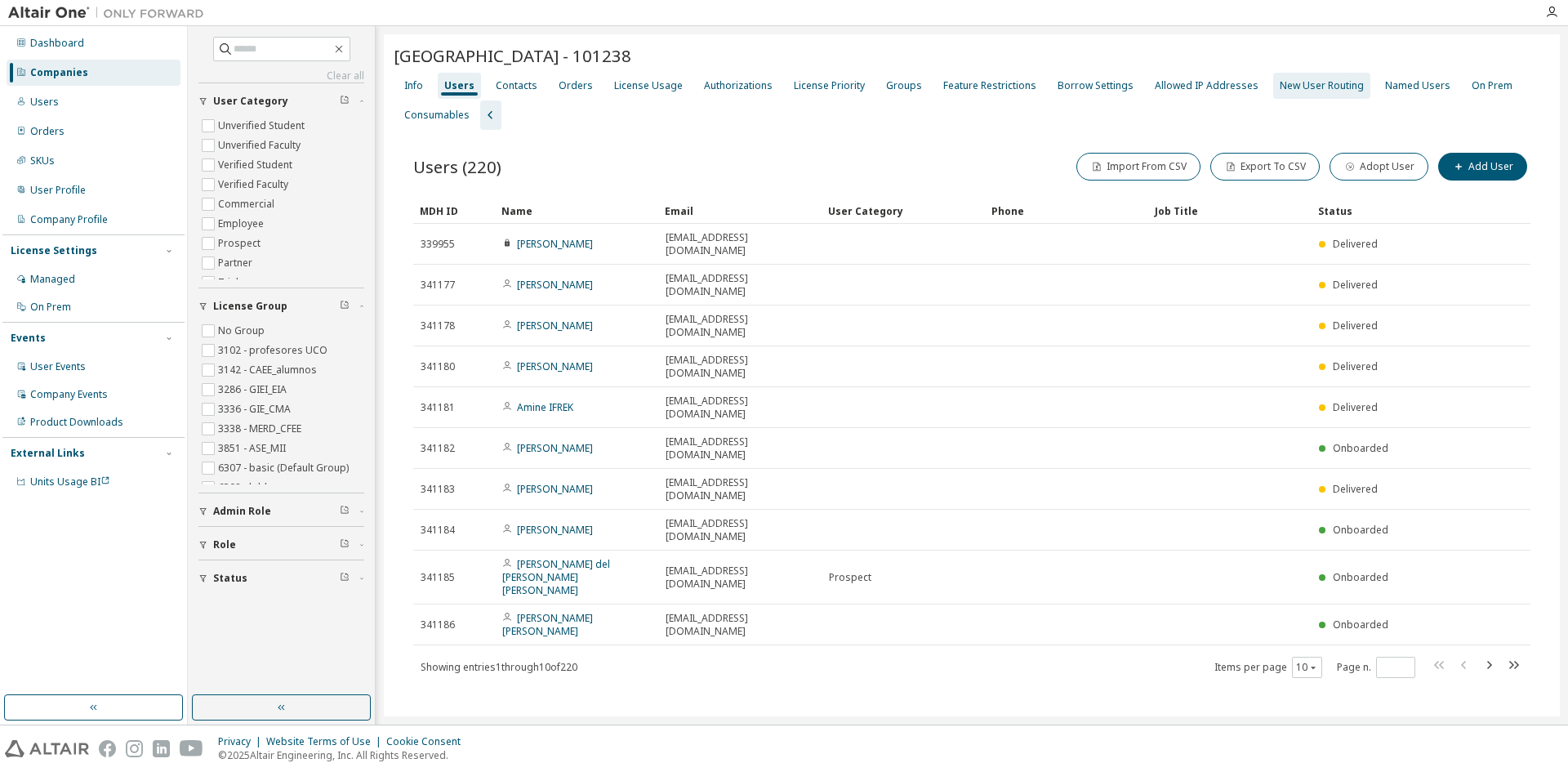
click at [1302, 89] on div "New User Routing" at bounding box center [1321, 86] width 84 height 13
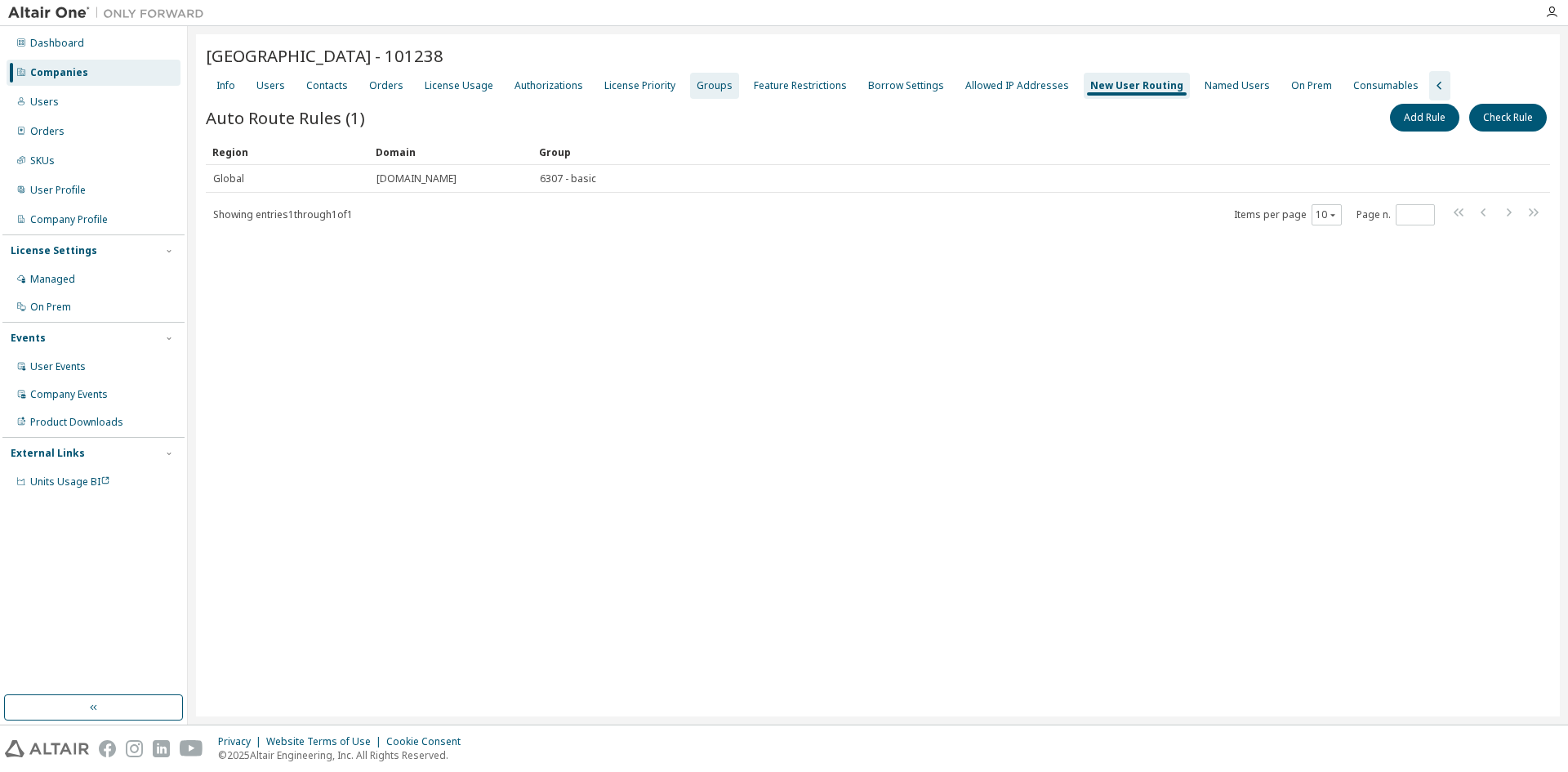
click at [704, 86] on div "Groups" at bounding box center [714, 86] width 36 height 13
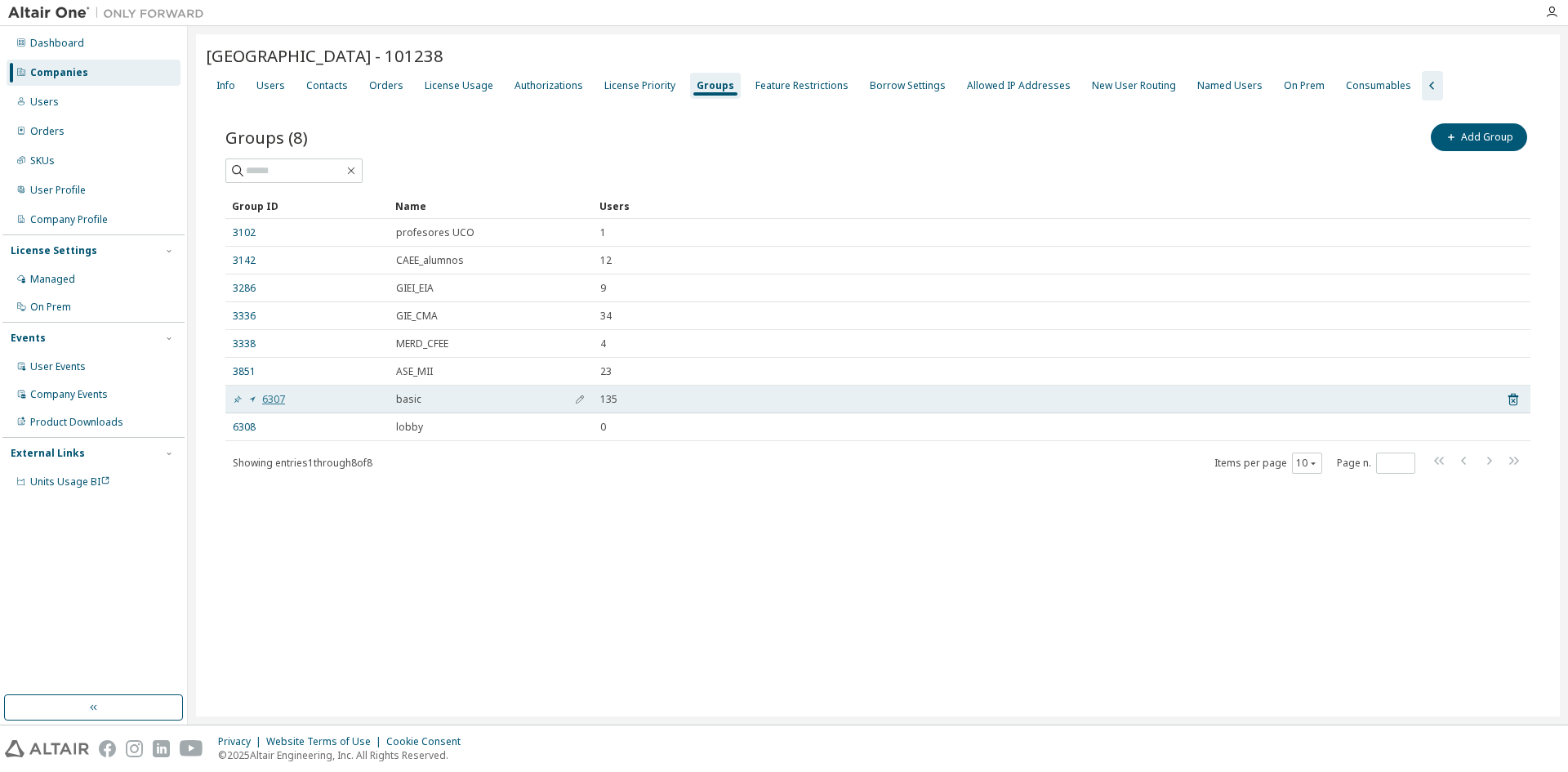
click at [274, 398] on link "6307" at bounding box center [258, 399] width 52 height 13
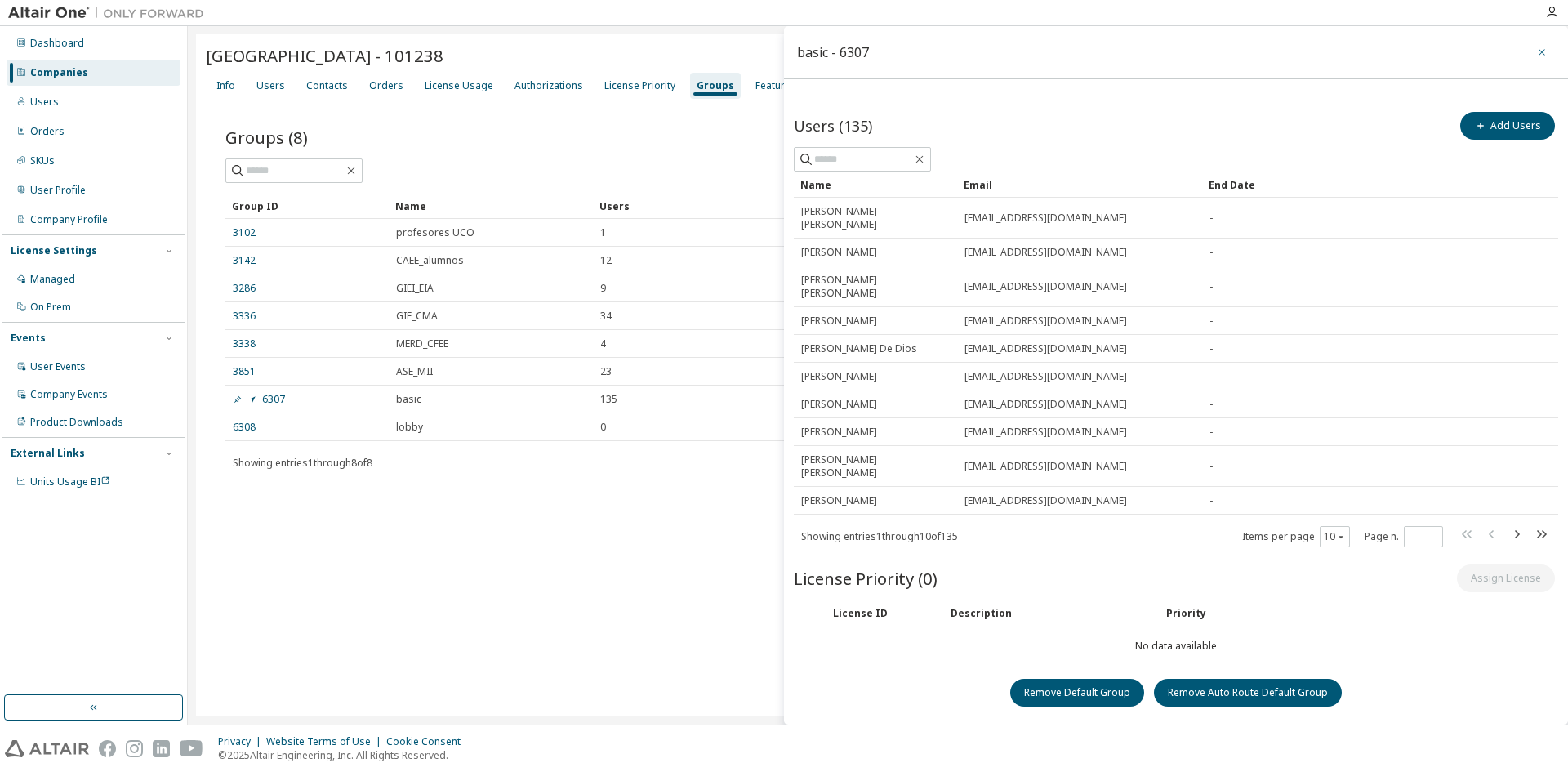
click at [1541, 58] on icon "button" at bounding box center [1542, 52] width 12 height 13
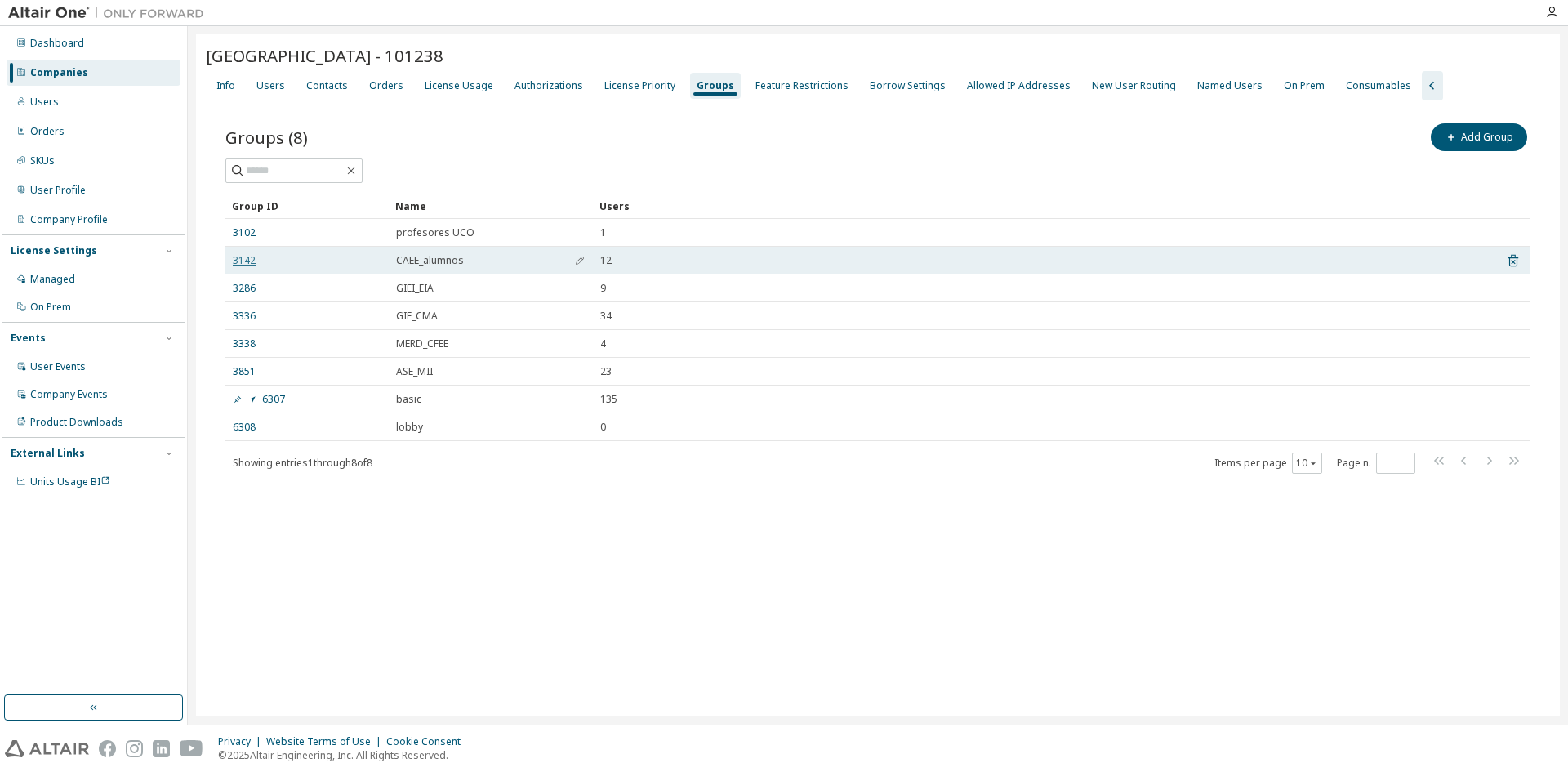
click at [243, 260] on link "3142" at bounding box center [244, 261] width 23 height 13
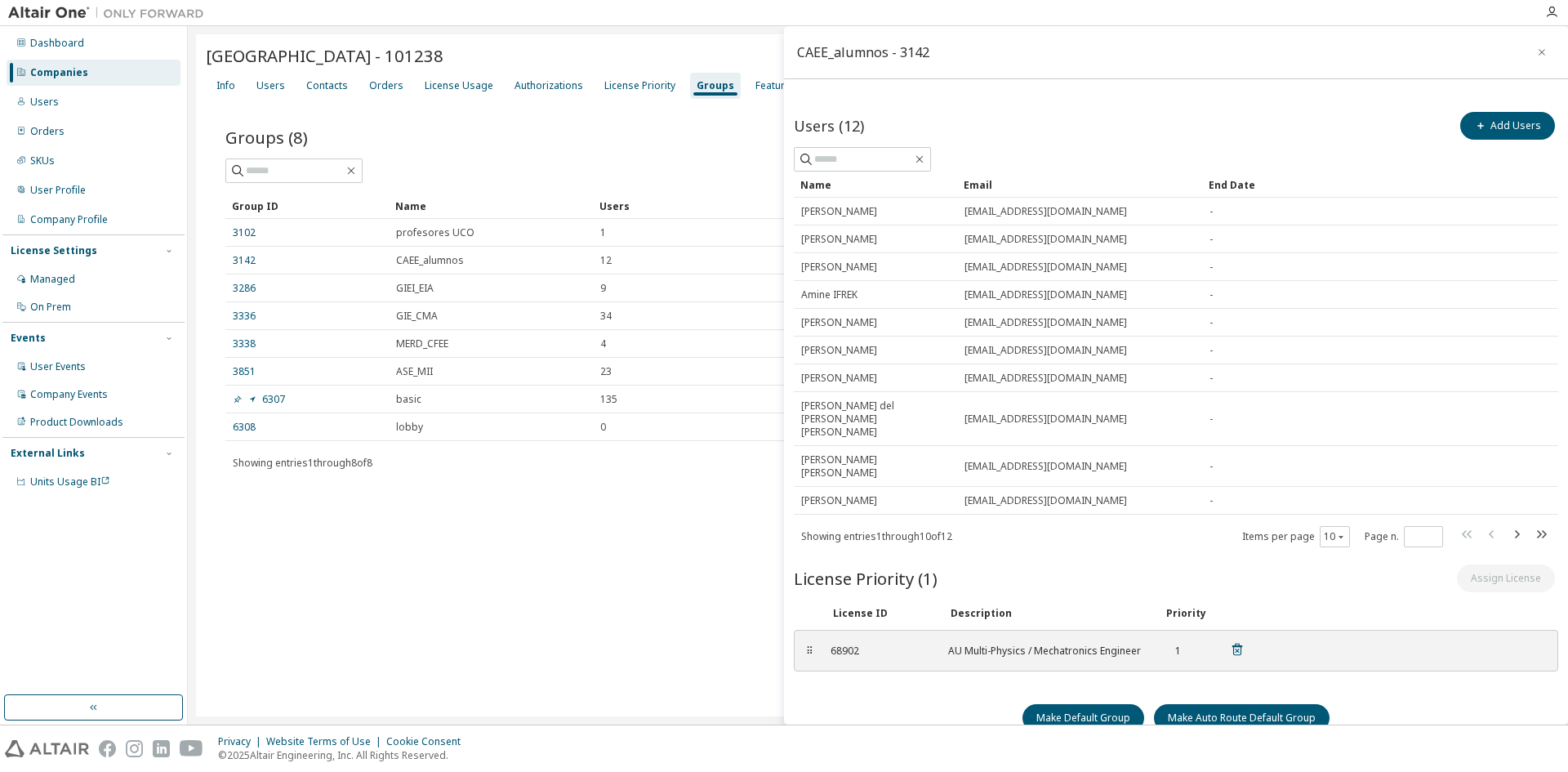
click at [841, 644] on div "68902" at bounding box center [880, 651] width 98 height 13
click at [852, 644] on div "68902" at bounding box center [880, 651] width 98 height 13
click at [1029, 644] on div "AU Multi-Physics / Mechatronics Engineer" at bounding box center [1047, 651] width 196 height 13
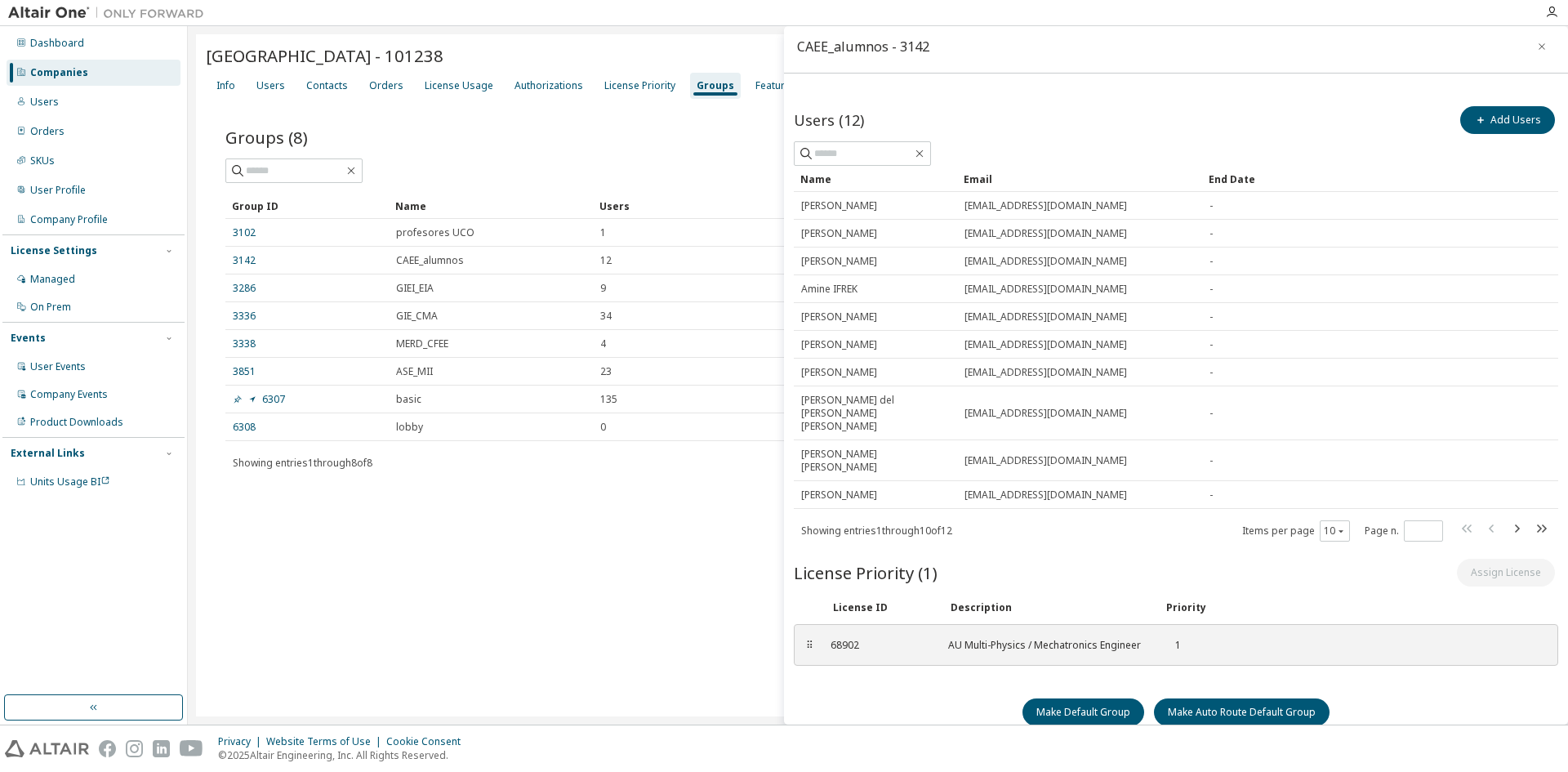
scroll to position [7, 0]
click at [589, 550] on div "University of Cordoba - 101238 Clear Load Save Save As Field Operator Value Sel…" at bounding box center [877, 375] width 1364 height 682
click at [460, 84] on div "License Usage" at bounding box center [459, 86] width 69 height 13
